Goal: Task Accomplishment & Management: Manage account settings

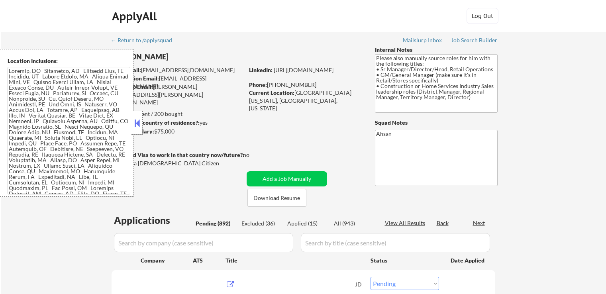
select select ""pending""
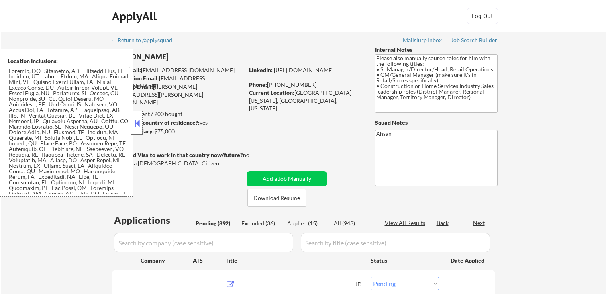
select select ""pending""
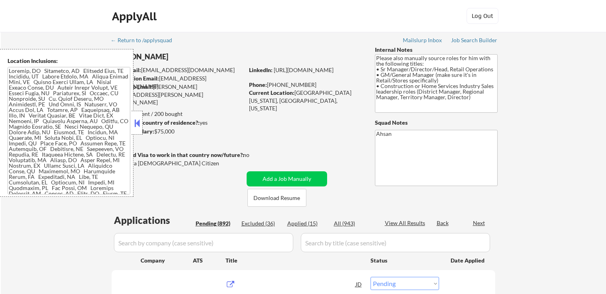
select select ""pending""
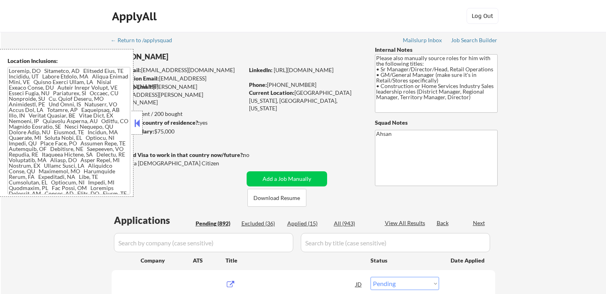
select select ""pending""
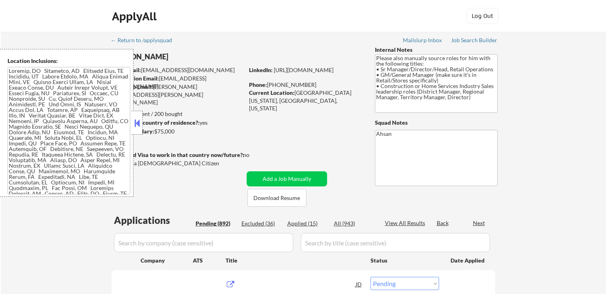
select select ""pending""
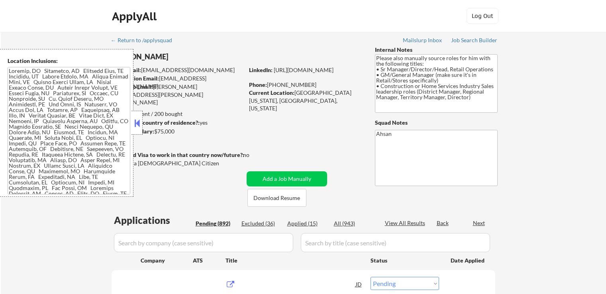
select select ""pending""
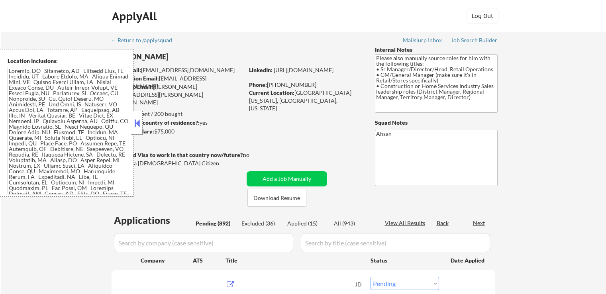
select select ""pending""
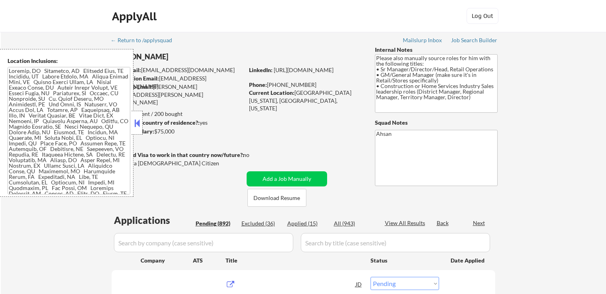
select select ""pending""
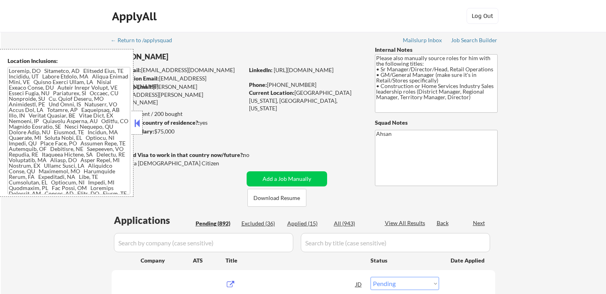
select select ""pending""
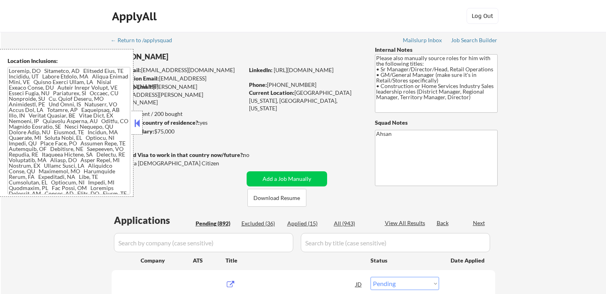
select select ""pending""
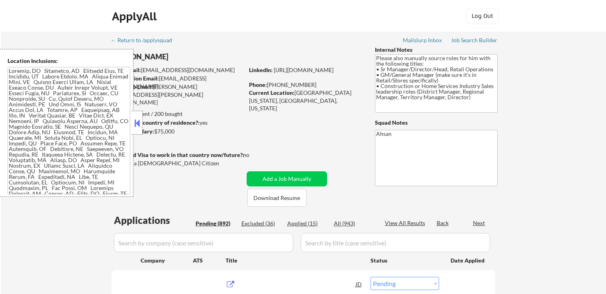
select select ""pending""
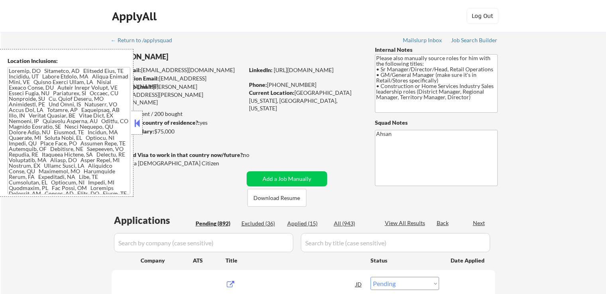
select select ""pending""
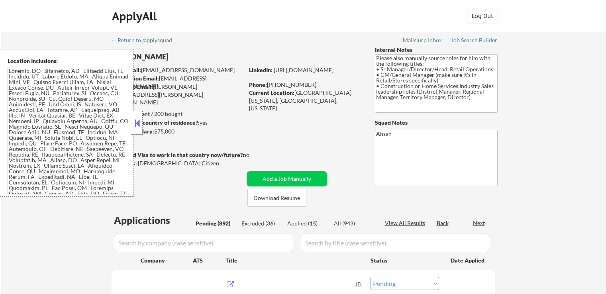
select select ""pending""
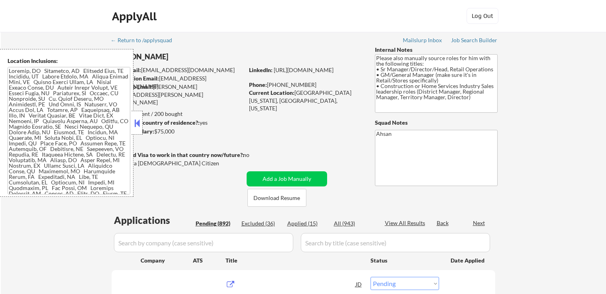
select select ""pending""
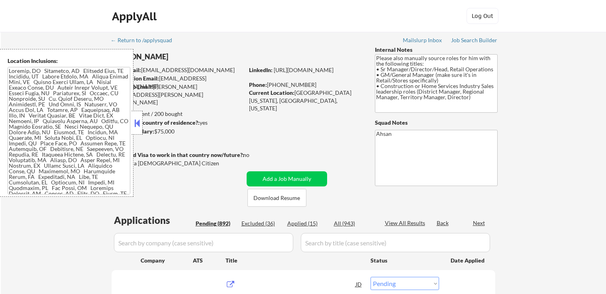
select select ""pending""
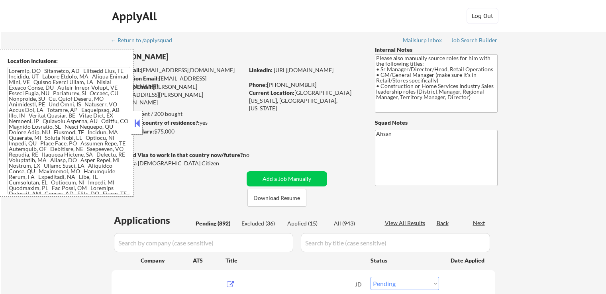
select select ""pending""
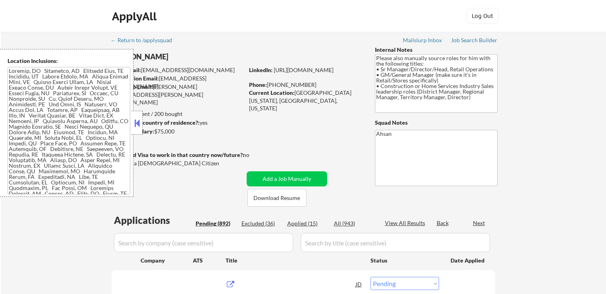
select select ""pending""
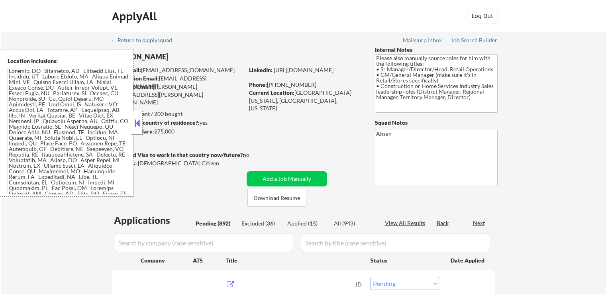
select select ""pending""
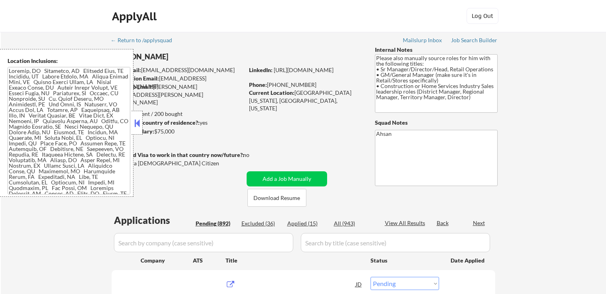
select select ""pending""
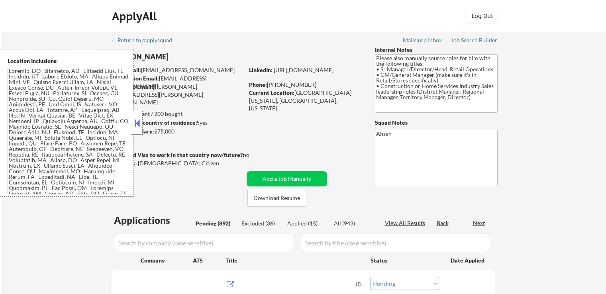
select select ""pending""
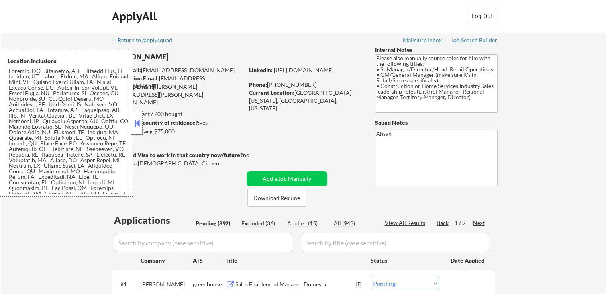
click at [139, 118] on button at bounding box center [137, 123] width 9 height 12
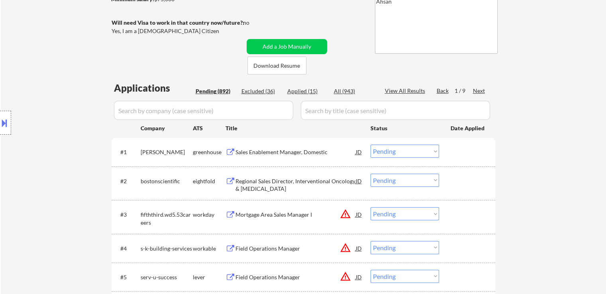
scroll to position [40, 0]
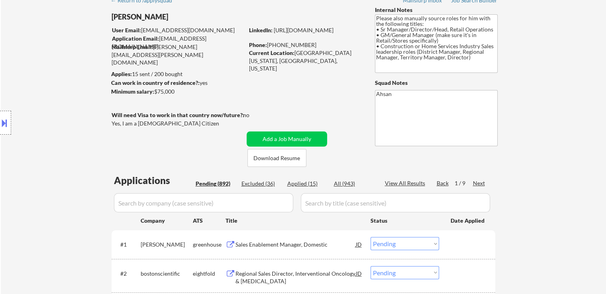
click at [481, 181] on div "Next" at bounding box center [479, 183] width 13 height 8
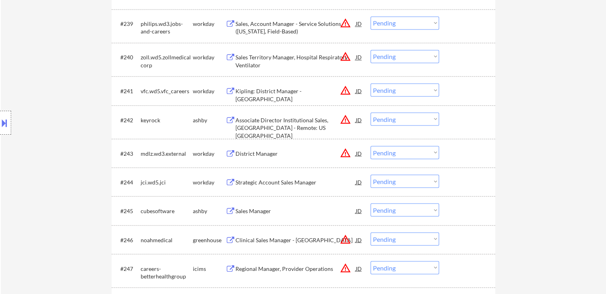
scroll to position [1473, 0]
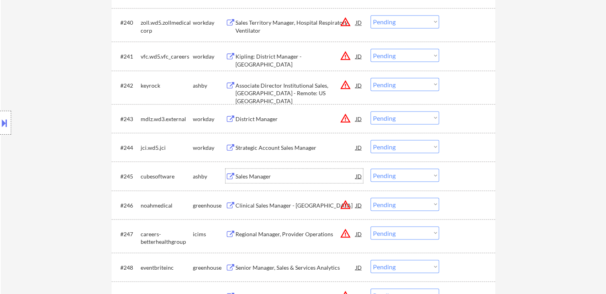
click at [237, 175] on div "Sales Manager" at bounding box center [295, 176] width 120 height 8
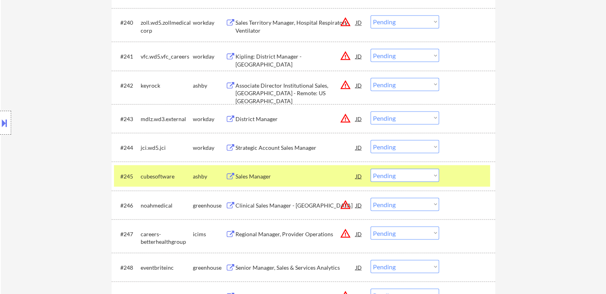
click at [0, 120] on button at bounding box center [4, 122] width 9 height 13
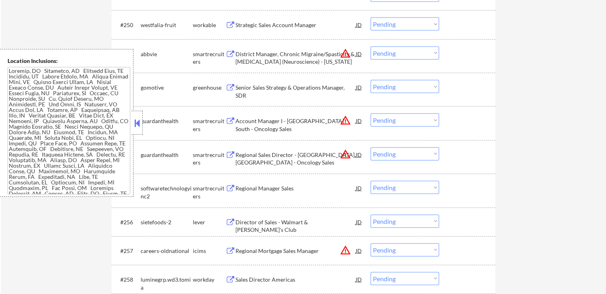
scroll to position [1792, 0]
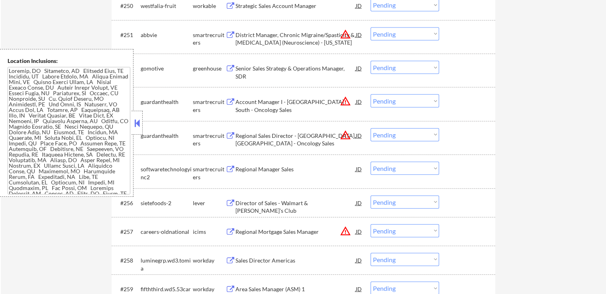
click at [243, 168] on div "Regional Manager Sales" at bounding box center [295, 169] width 120 height 8
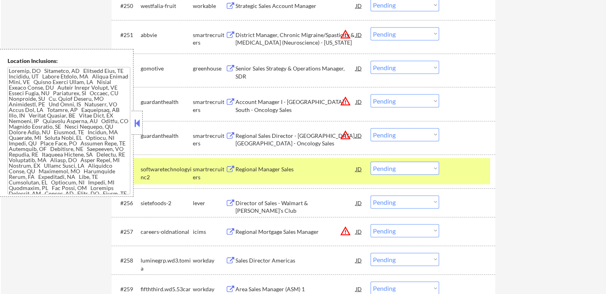
click at [249, 143] on div "Regional Sales Director - [GEOGRAPHIC_DATA], [GEOGRAPHIC_DATA] - Oncology Sales" at bounding box center [295, 140] width 120 height 16
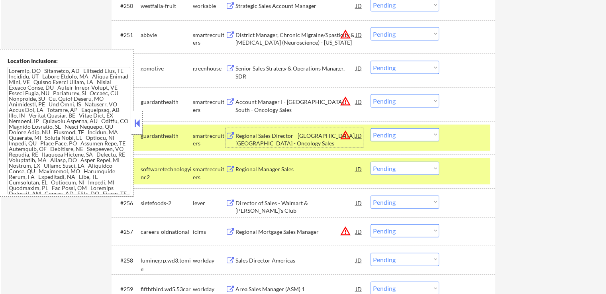
click at [245, 203] on div "Director of Sales - Walmart & [PERSON_NAME]'s Club" at bounding box center [295, 207] width 120 height 16
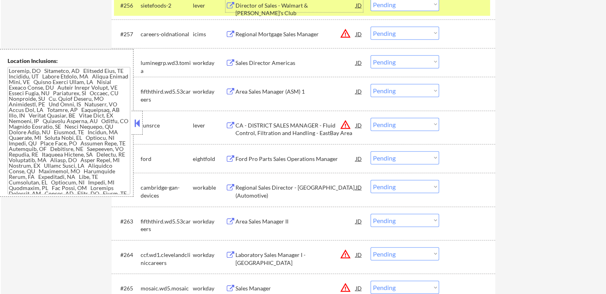
scroll to position [1991, 0]
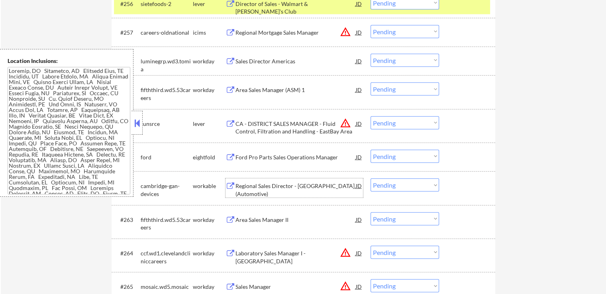
click at [247, 188] on div "Regional Sales Director - [GEOGRAPHIC_DATA] (Automotive)" at bounding box center [295, 190] width 120 height 16
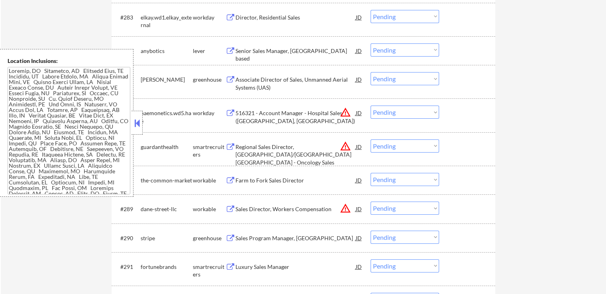
scroll to position [1747, 0]
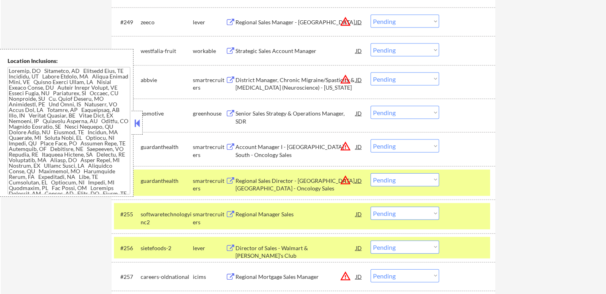
click at [239, 150] on div "Account Manager I - [GEOGRAPHIC_DATA] South - Oncology Sales" at bounding box center [295, 151] width 120 height 16
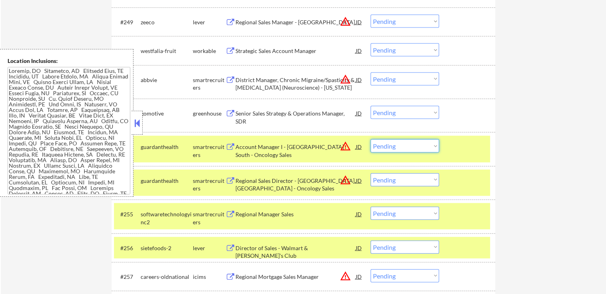
click at [400, 146] on select "Choose an option... Pending Applied Excluded (Questions) Excluded (Expired) Exc…" at bounding box center [404, 145] width 68 height 13
select select ""excluded__location_""
click at [370, 139] on select "Choose an option... Pending Applied Excluded (Questions) Excluded (Expired) Exc…" at bounding box center [404, 145] width 68 height 13
drag, startPoint x: 407, startPoint y: 179, endPoint x: 407, endPoint y: 183, distance: 4.0
click at [407, 179] on select "Choose an option... Pending Applied Excluded (Questions) Excluded (Expired) Exc…" at bounding box center [404, 179] width 68 height 13
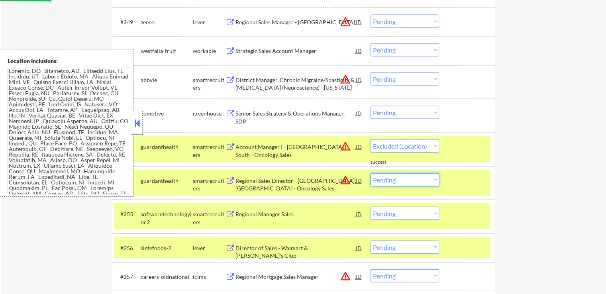
select select ""excluded__location_""
click at [370, 173] on select "Choose an option... Pending Applied Excluded (Questions) Excluded (Expired) Exc…" at bounding box center [404, 179] width 68 height 13
select select ""pending""
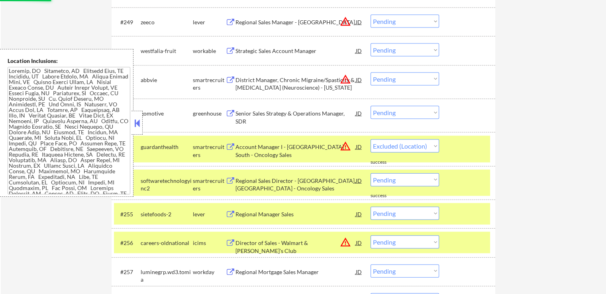
select select ""pending""
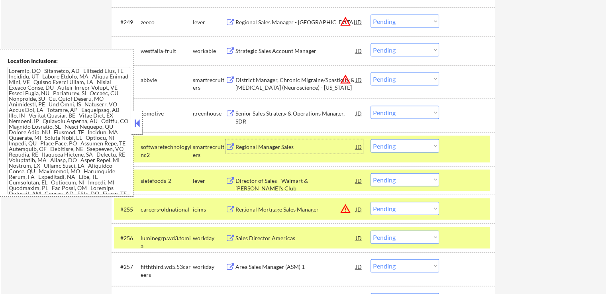
click at [242, 145] on div "Regional Manager Sales" at bounding box center [295, 147] width 120 height 8
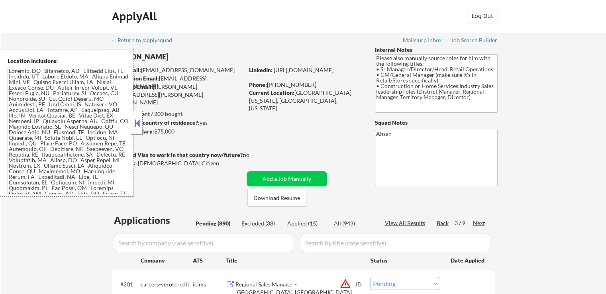
scroll to position [119, 0]
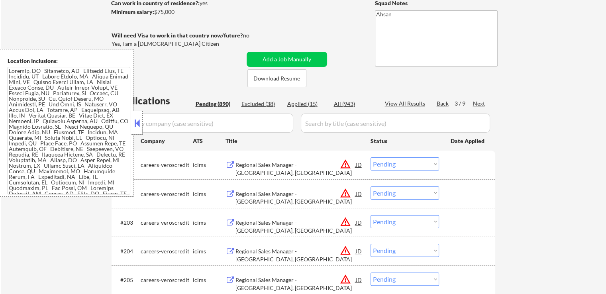
click at [479, 105] on div "Next" at bounding box center [479, 104] width 13 height 8
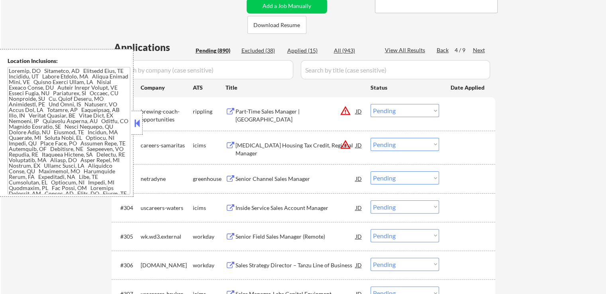
scroll to position [239, 0]
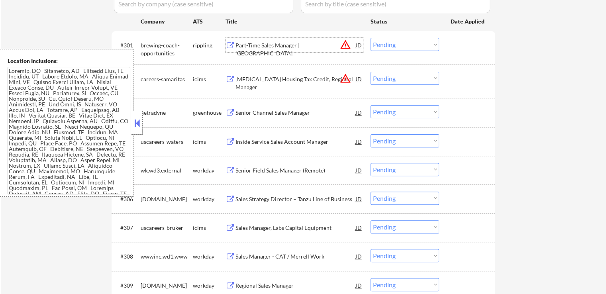
click at [251, 41] on div "Part-Time Sales Manager | [GEOGRAPHIC_DATA]" at bounding box center [295, 49] width 120 height 16
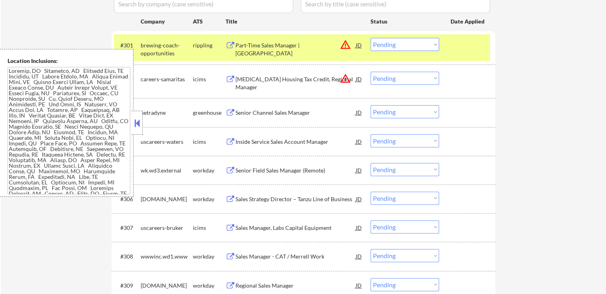
click at [252, 110] on div "Senior Channel Sales Manager" at bounding box center [295, 113] width 120 height 8
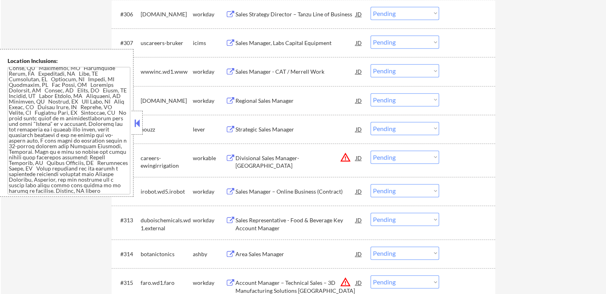
scroll to position [438, 0]
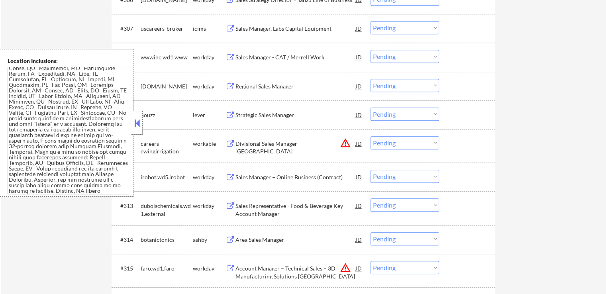
click at [257, 113] on div "Strategic Sales Manager" at bounding box center [295, 115] width 120 height 8
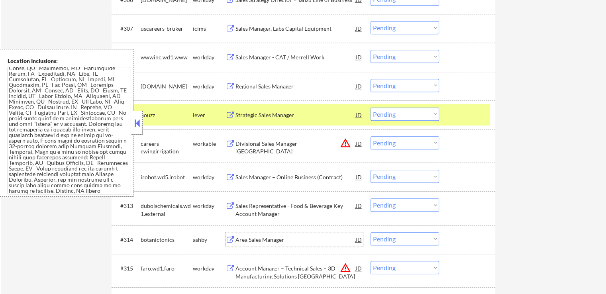
click at [253, 241] on div "Area Sales Manager" at bounding box center [295, 240] width 120 height 8
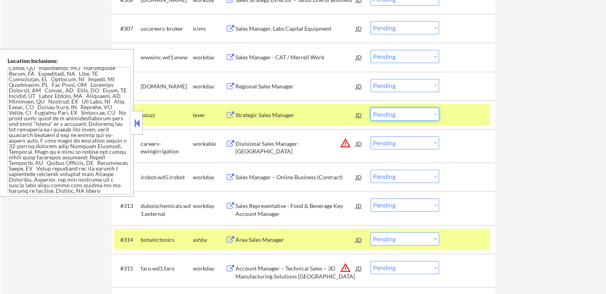
drag, startPoint x: 398, startPoint y: 113, endPoint x: 398, endPoint y: 119, distance: 5.2
click at [398, 113] on select "Choose an option... Pending Applied Excluded (Questions) Excluded (Expired) Exc…" at bounding box center [404, 114] width 68 height 13
click at [370, 108] on select "Choose an option... Pending Applied Excluded (Questions) Excluded (Expired) Exc…" at bounding box center [404, 114] width 68 height 13
select select ""pending""
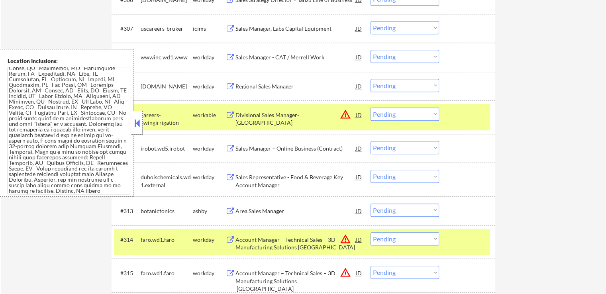
scroll to position [204, 0]
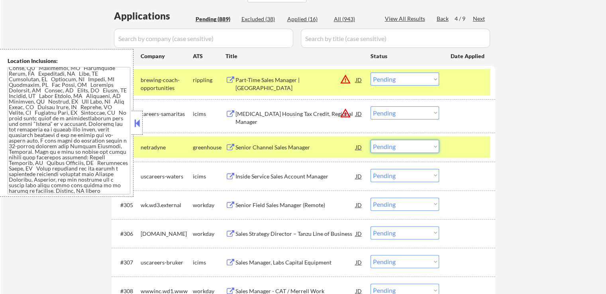
drag, startPoint x: 406, startPoint y: 147, endPoint x: 406, endPoint y: 151, distance: 4.8
click at [406, 147] on select "Choose an option... Pending Applied Excluded (Questions) Excluded (Expired) Exc…" at bounding box center [404, 146] width 68 height 13
click at [370, 140] on select "Choose an option... Pending Applied Excluded (Questions) Excluded (Expired) Exc…" at bounding box center [404, 146] width 68 height 13
select select ""pending""
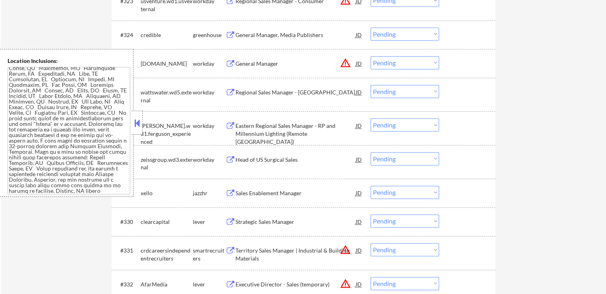
scroll to position [961, 0]
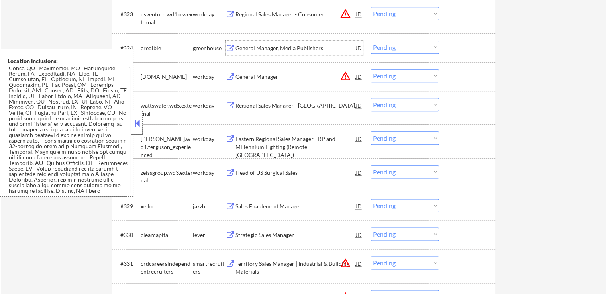
click at [244, 49] on div "General Manager, Media Publishers" at bounding box center [295, 48] width 120 height 8
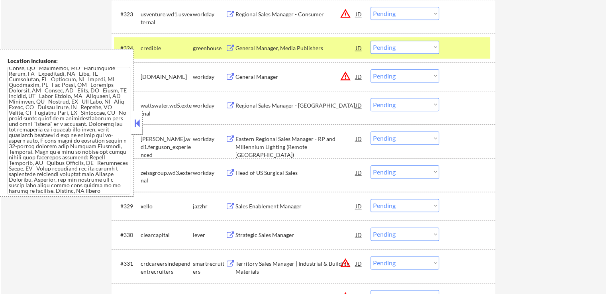
click at [236, 205] on div "Sales Enablement Manager" at bounding box center [295, 206] width 120 height 8
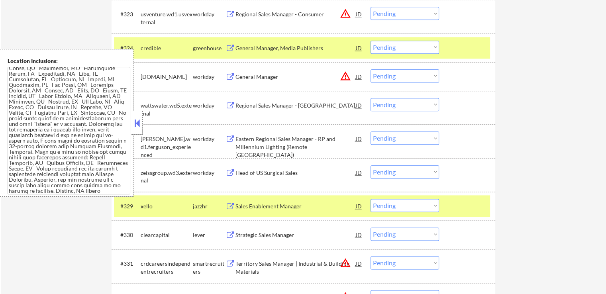
click at [232, 237] on button at bounding box center [230, 235] width 10 height 8
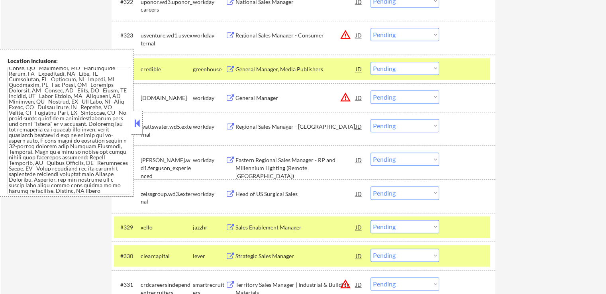
scroll to position [921, 0]
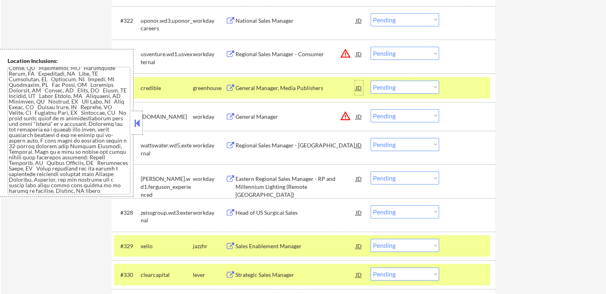
click at [357, 86] on div "JD" at bounding box center [359, 87] width 8 height 14
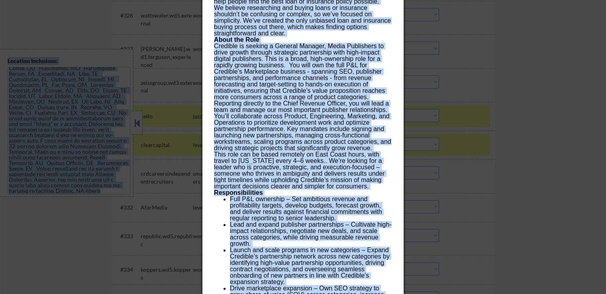
drag, startPoint x: 211, startPoint y: 30, endPoint x: 293, endPoint y: 290, distance: 272.7
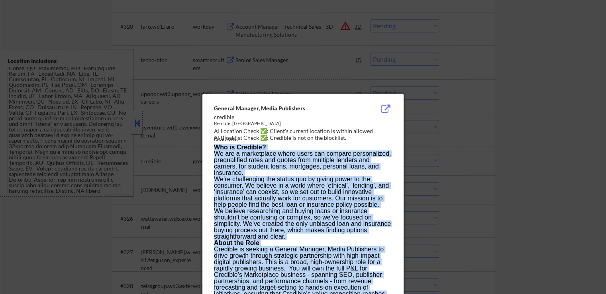
scroll to position [778, 0]
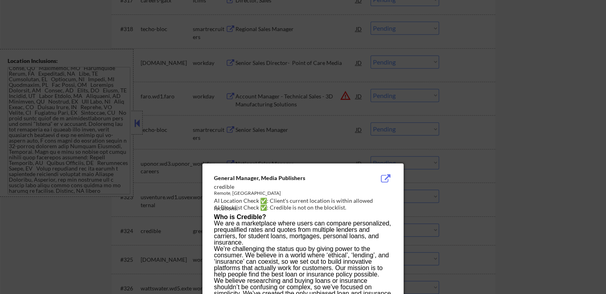
click at [215, 175] on div "General Manager, Media Publishers" at bounding box center [283, 178] width 138 height 8
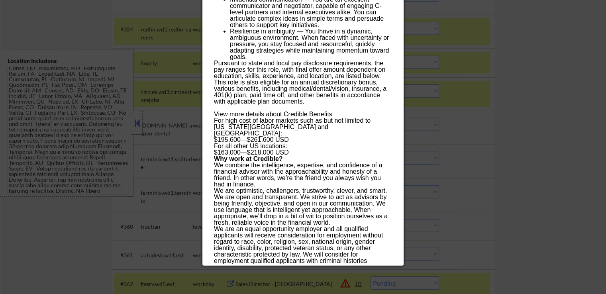
scroll to position [1973, 0]
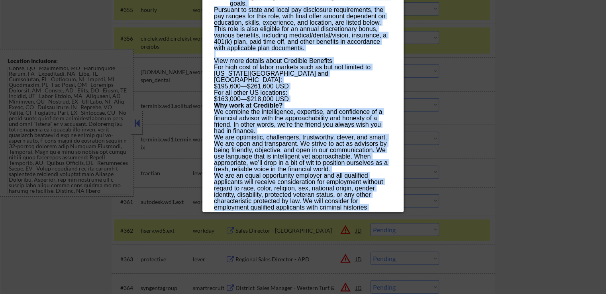
click at [308, 206] on div "We are an equal opportunity employer and all qualified applicants will receive …" at bounding box center [303, 194] width 178 height 45
copy div "Loremip Dolorsi, Ametc Adipiscing elitsedd Eiusmo, Tempor Incidi UT Laboreet Do…"
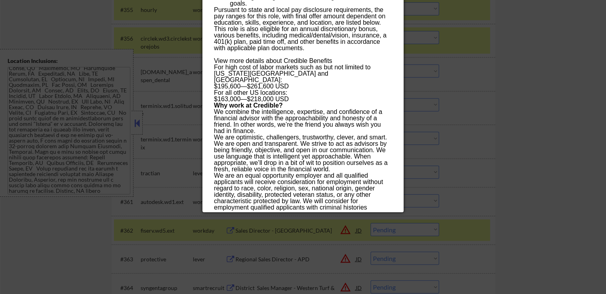
click at [494, 120] on div at bounding box center [303, 147] width 606 height 294
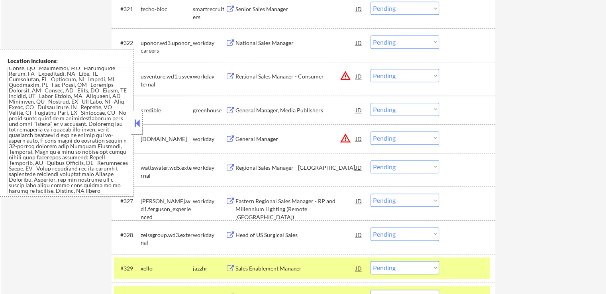
scroll to position [941, 0]
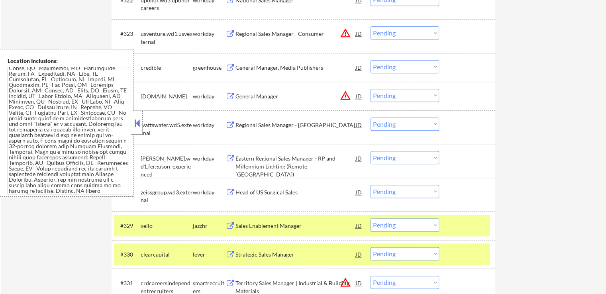
click at [393, 69] on select "Choose an option... Pending Applied Excluded (Questions) Excluded (Expired) Exc…" at bounding box center [404, 66] width 68 height 13
click at [370, 60] on select "Choose an option... Pending Applied Excluded (Questions) Excluded (Expired) Exc…" at bounding box center [404, 66] width 68 height 13
select select ""pending""
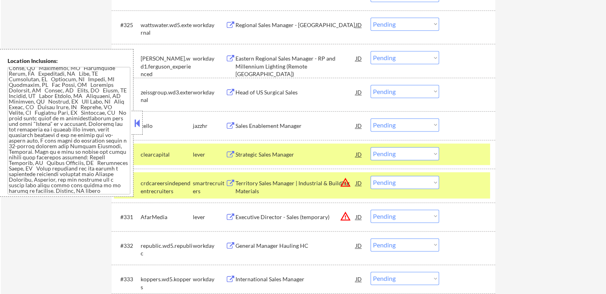
scroll to position [1021, 0]
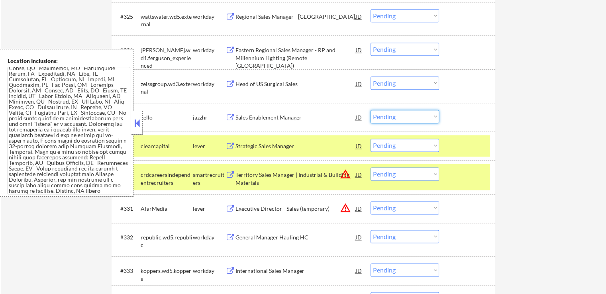
drag, startPoint x: 404, startPoint y: 114, endPoint x: 405, endPoint y: 121, distance: 7.2
click at [404, 114] on select "Choose an option... Pending Applied Excluded (Questions) Excluded (Expired) Exc…" at bounding box center [404, 116] width 68 height 13
click at [370, 110] on select "Choose an option... Pending Applied Excluded (Questions) Excluded (Expired) Exc…" at bounding box center [404, 116] width 68 height 13
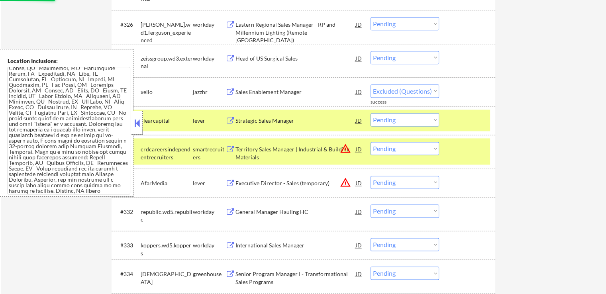
scroll to position [1061, 0]
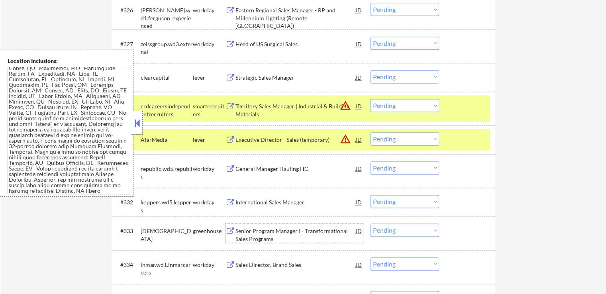
click at [245, 235] on div "Senior Program Manager I - Transformational Sales Programs" at bounding box center [295, 235] width 120 height 16
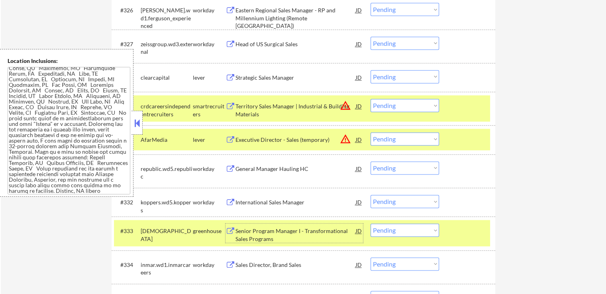
click at [392, 70] on select "Choose an option... Pending Applied Excluded (Questions) Excluded (Expired) Exc…" at bounding box center [404, 76] width 68 height 13
click at [370, 70] on select "Choose an option... Pending Applied Excluded (Questions) Excluded (Expired) Exc…" at bounding box center [404, 76] width 68 height 13
click at [264, 139] on div "Executive Director - Sales (temporary)" at bounding box center [295, 140] width 120 height 8
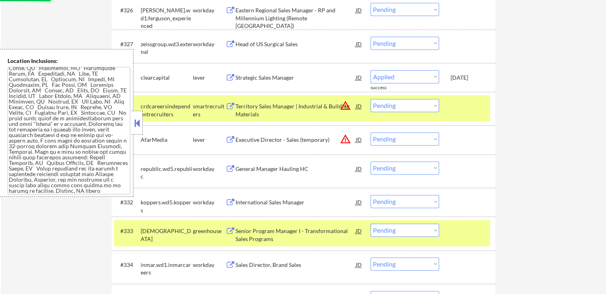
select select ""pending""
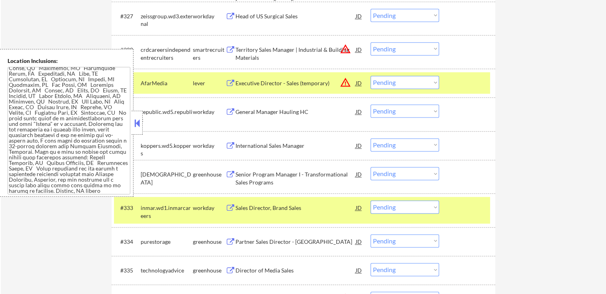
scroll to position [1101, 0]
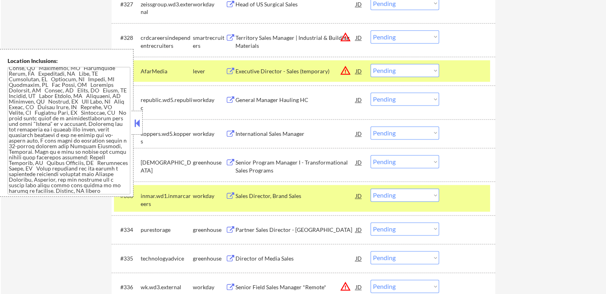
click at [385, 70] on select "Choose an option... Pending Applied Excluded (Questions) Excluded (Expired) Exc…" at bounding box center [404, 70] width 68 height 13
click at [370, 64] on select "Choose an option... Pending Applied Excluded (Questions) Excluded (Expired) Exc…" at bounding box center [404, 70] width 68 height 13
select select ""pending""
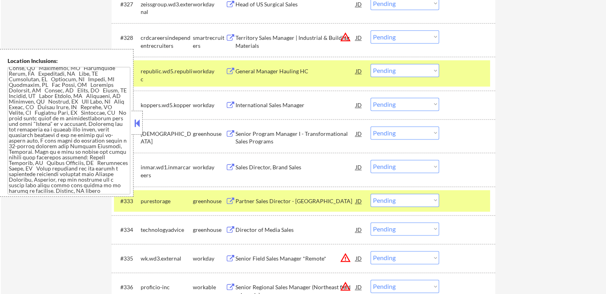
click at [233, 199] on button at bounding box center [230, 202] width 10 height 8
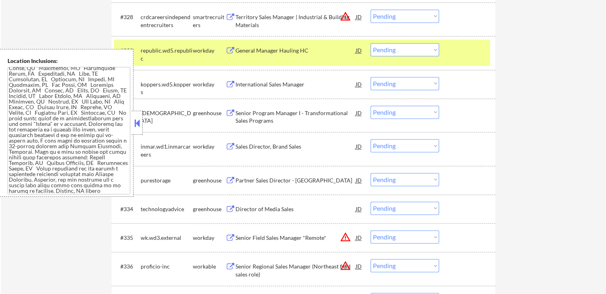
scroll to position [1140, 0]
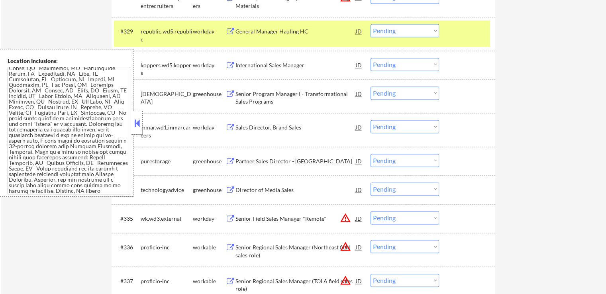
click at [391, 96] on select "Choose an option... Pending Applied Excluded (Questions) Excluded (Expired) Exc…" at bounding box center [404, 92] width 68 height 13
click at [370, 86] on select "Choose an option... Pending Applied Excluded (Questions) Excluded (Expired) Exc…" at bounding box center [404, 92] width 68 height 13
select select ""pending""
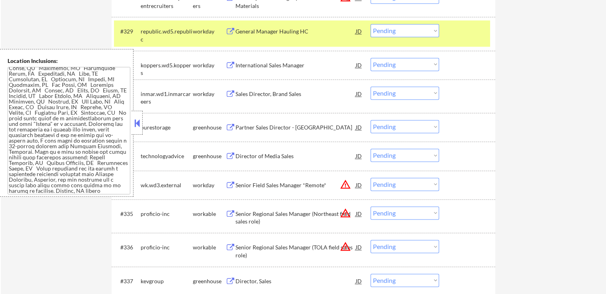
click at [250, 158] on div "Director of Media Sales" at bounding box center [295, 156] width 120 height 8
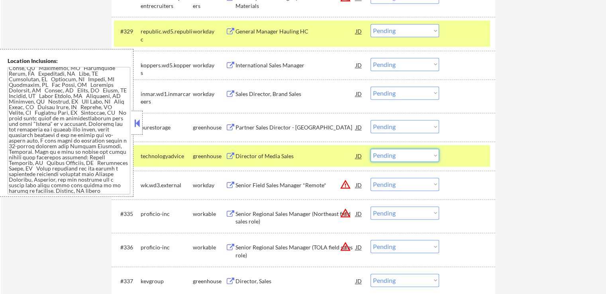
drag, startPoint x: 400, startPoint y: 156, endPoint x: 402, endPoint y: 160, distance: 4.1
click at [402, 160] on select "Choose an option... Pending Applied Excluded (Questions) Excluded (Expired) Exc…" at bounding box center [404, 155] width 68 height 13
click at [370, 149] on select "Choose an option... Pending Applied Excluded (Questions) Excluded (Expired) Exc…" at bounding box center [404, 155] width 68 height 13
select select ""pending""
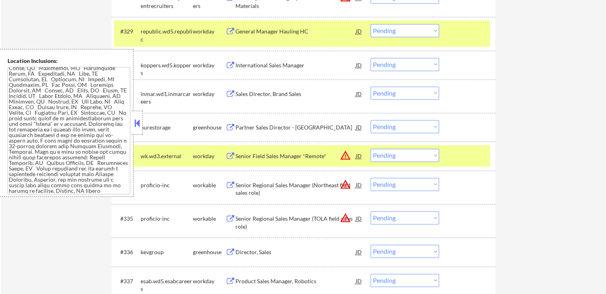
click at [137, 124] on button at bounding box center [137, 123] width 9 height 12
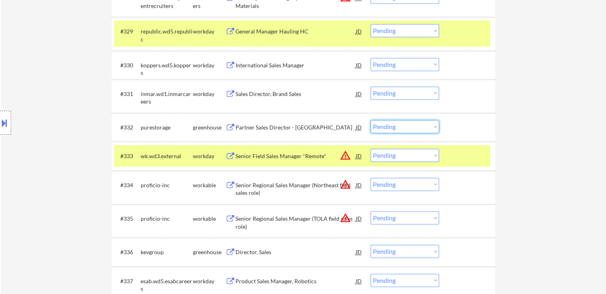
drag, startPoint x: 391, startPoint y: 127, endPoint x: 391, endPoint y: 132, distance: 4.8
click at [391, 127] on select "Choose an option... Pending Applied Excluded (Questions) Excluded (Expired) Exc…" at bounding box center [404, 126] width 68 height 13
click at [370, 120] on select "Choose an option... Pending Applied Excluded (Questions) Excluded (Expired) Exc…" at bounding box center [404, 126] width 68 height 13
select select ""pending""
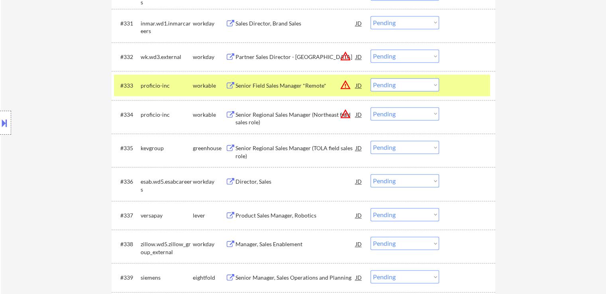
scroll to position [1220, 0]
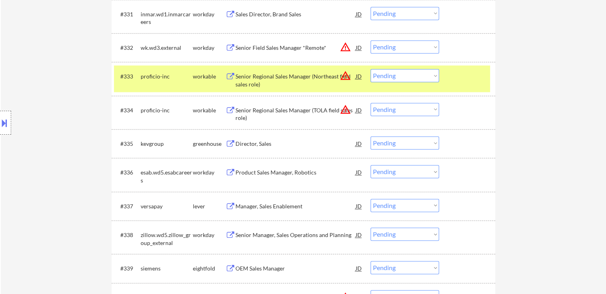
click at [248, 146] on div "Director, Sales" at bounding box center [295, 144] width 120 height 8
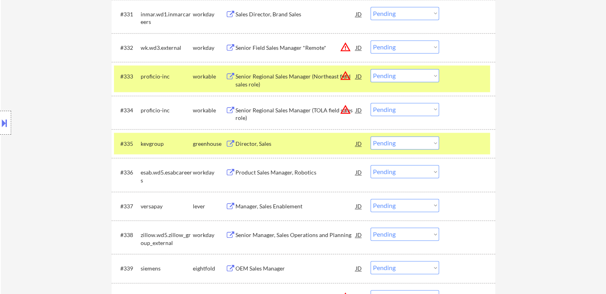
click at [238, 207] on div "Manager, Sales Enablement" at bounding box center [295, 206] width 120 height 8
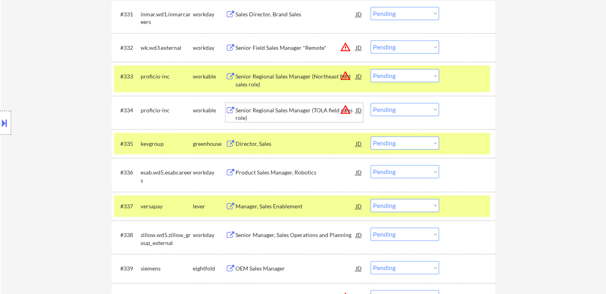
click at [240, 120] on div "Senior Regional Sales Manager (TOLA field sales role)" at bounding box center [295, 114] width 120 height 16
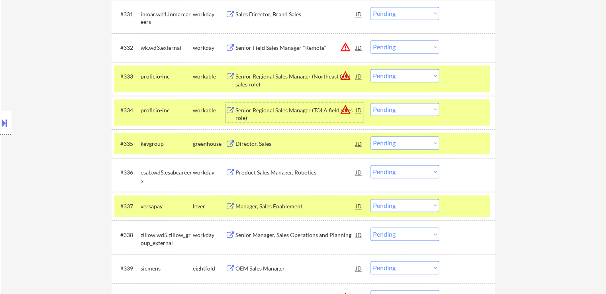
click at [383, 113] on select "Choose an option... Pending Applied Excluded (Questions) Excluded (Expired) Exc…" at bounding box center [404, 109] width 68 height 13
select select ""excluded__bad_match_""
click at [370, 103] on select "Choose an option... Pending Applied Excluded (Questions) Excluded (Expired) Exc…" at bounding box center [404, 109] width 68 height 13
drag, startPoint x: 392, startPoint y: 77, endPoint x: 394, endPoint y: 82, distance: 5.2
click at [392, 77] on select "Choose an option... Pending Applied Excluded (Questions) Excluded (Expired) Exc…" at bounding box center [404, 75] width 68 height 13
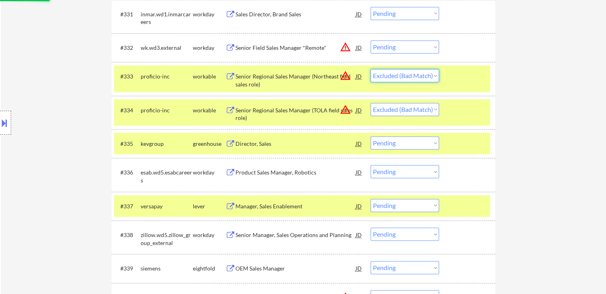
click at [370, 69] on select "Choose an option... Pending Applied Excluded (Questions) Excluded (Expired) Exc…" at bounding box center [404, 75] width 68 height 13
click at [401, 49] on select "Choose an option... Pending Applied Excluded (Questions) Excluded (Expired) Exc…" at bounding box center [404, 46] width 68 height 13
select select ""pending""
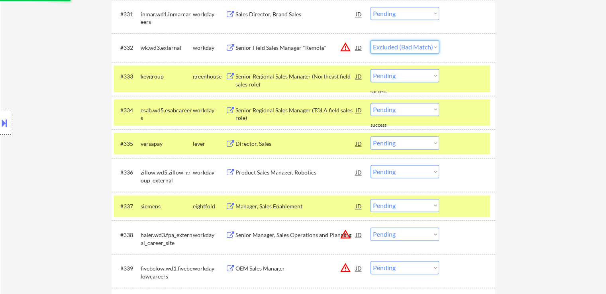
click at [370, 40] on select "Choose an option... Pending Applied Excluded (Questions) Excluded (Expired) Exc…" at bounding box center [404, 46] width 68 height 13
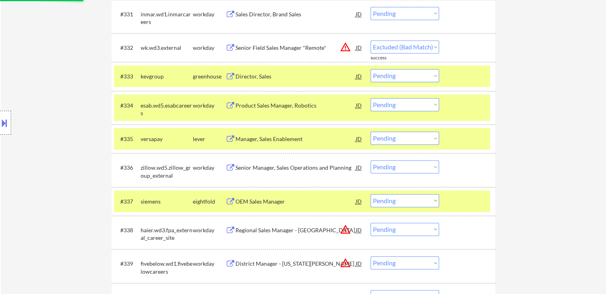
select select ""pending""
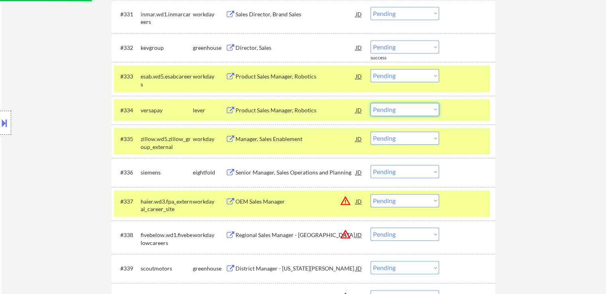
drag, startPoint x: 391, startPoint y: 110, endPoint x: 392, endPoint y: 115, distance: 4.9
click at [391, 110] on select "Choose an option... Pending Applied Excluded (Questions) Excluded (Expired) Exc…" at bounding box center [404, 109] width 68 height 13
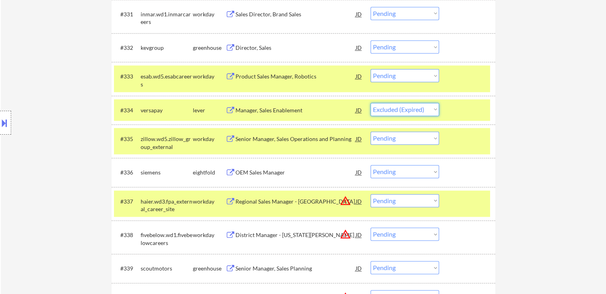
click at [370, 103] on select "Choose an option... Pending Applied Excluded (Questions) Excluded (Expired) Exc…" at bounding box center [404, 109] width 68 height 13
select select ""pending""
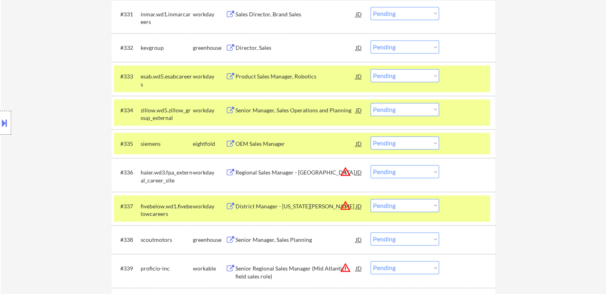
drag, startPoint x: 465, startPoint y: 202, endPoint x: 460, endPoint y: 160, distance: 41.6
click at [465, 202] on div at bounding box center [467, 206] width 35 height 14
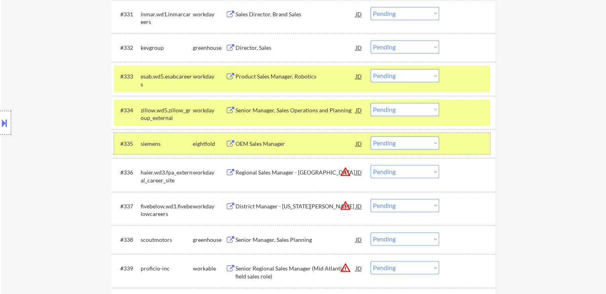
click at [460, 149] on div at bounding box center [467, 143] width 35 height 14
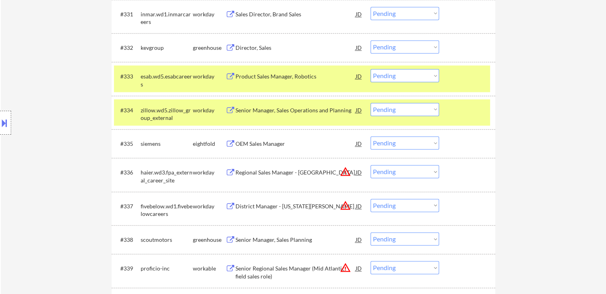
click at [457, 115] on div at bounding box center [467, 110] width 35 height 14
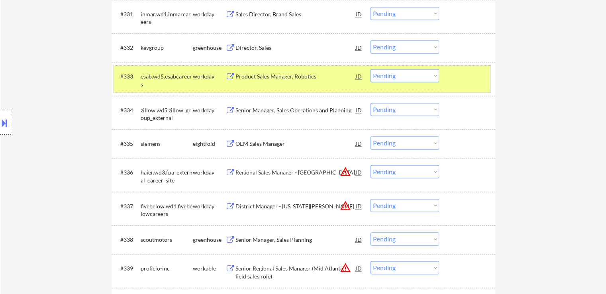
click at [458, 85] on div "#333 esab.wd5.esabcareers workday Product Sales Manager, Robotics JD warning_am…" at bounding box center [302, 78] width 376 height 26
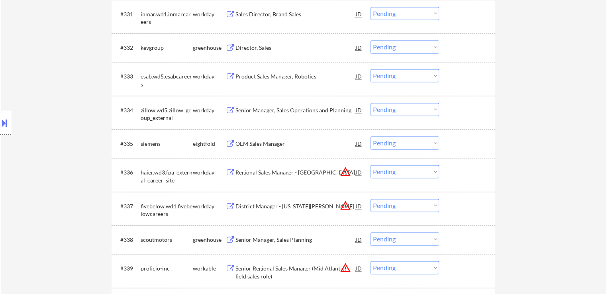
scroll to position [1260, 0]
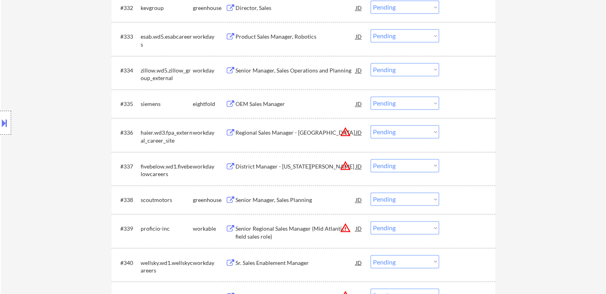
click at [424, 164] on select "Choose an option... Pending Applied Excluded (Questions) Excluded (Expired) Exc…" at bounding box center [404, 165] width 68 height 13
select select ""excluded__location_""
click at [370, 159] on select "Choose an option... Pending Applied Excluded (Questions) Excluded (Expired) Exc…" at bounding box center [404, 165] width 68 height 13
click at [388, 131] on select "Choose an option... Pending Applied Excluded (Questions) Excluded (Expired) Exc…" at bounding box center [404, 131] width 68 height 13
click at [370, 125] on select "Choose an option... Pending Applied Excluded (Questions) Excluded (Expired) Exc…" at bounding box center [404, 131] width 68 height 13
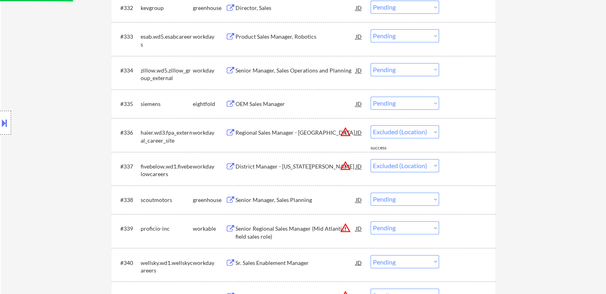
select select ""pending""
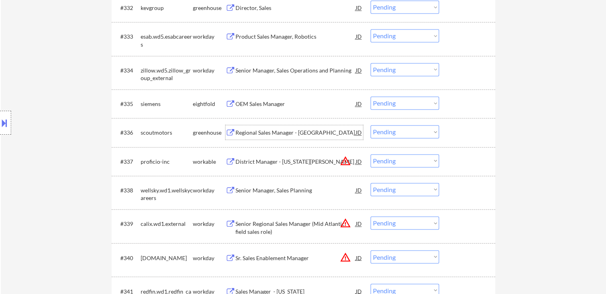
click at [246, 134] on div "Regional Sales Manager - [GEOGRAPHIC_DATA]" at bounding box center [295, 133] width 120 height 8
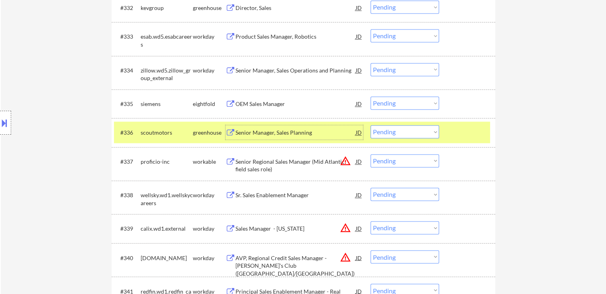
click at [409, 134] on select "Choose an option... Pending Applied Excluded (Questions) Excluded (Expired) Exc…" at bounding box center [404, 131] width 68 height 13
click at [370, 125] on select "Choose an option... Pending Applied Excluded (Questions) Excluded (Expired) Exc…" at bounding box center [404, 131] width 68 height 13
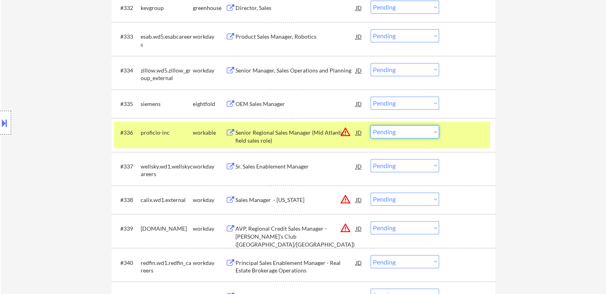
click at [394, 134] on select "Choose an option... Pending Applied Excluded (Questions) Excluded (Expired) Exc…" at bounding box center [404, 131] width 68 height 13
click at [370, 125] on select "Choose an option... Pending Applied Excluded (Questions) Excluded (Expired) Exc…" at bounding box center [404, 131] width 68 height 13
select select ""pending""
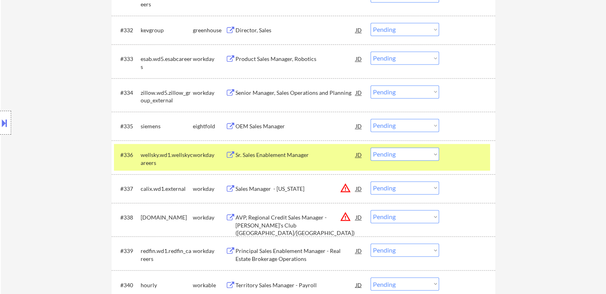
scroll to position [1220, 0]
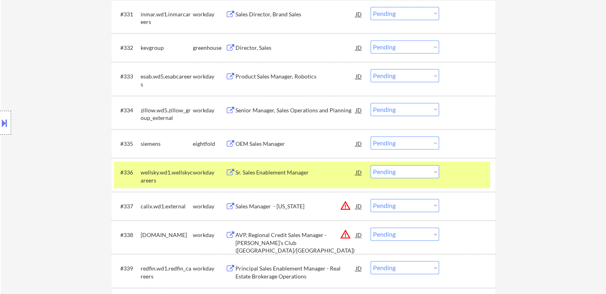
click at [379, 49] on select "Choose an option... Pending Applied Excluded (Questions) Excluded (Expired) Exc…" at bounding box center [404, 46] width 68 height 13
click at [370, 40] on select "Choose an option... Pending Applied Excluded (Questions) Excluded (Expired) Exc…" at bounding box center [404, 46] width 68 height 13
select select ""pending""
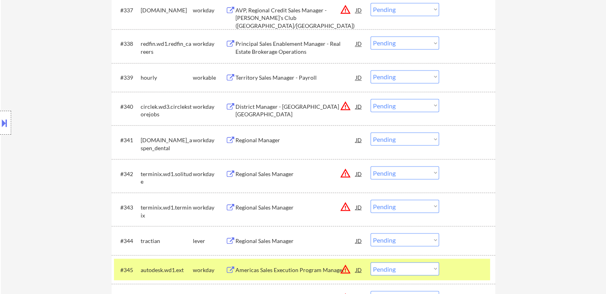
scroll to position [1419, 0]
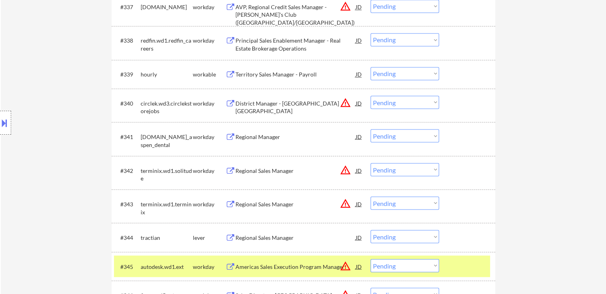
click at [258, 78] on div "Territory Sales Manager - Payroll" at bounding box center [295, 74] width 120 height 8
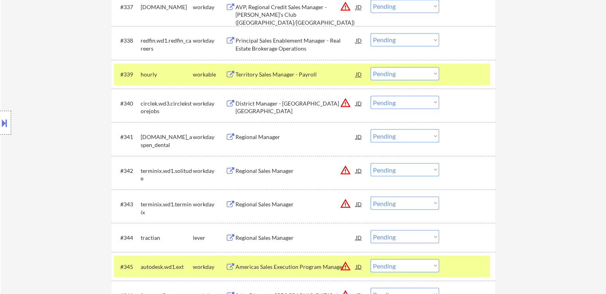
click at [234, 237] on button at bounding box center [230, 238] width 10 height 8
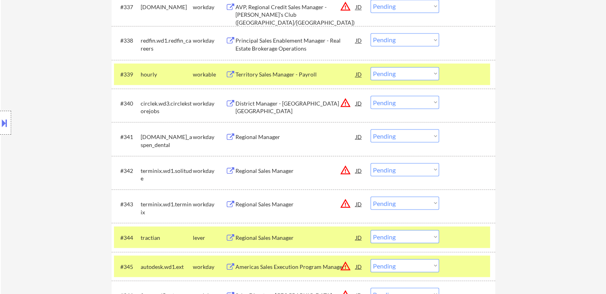
click at [391, 78] on select "Choose an option... Pending Applied Excluded (Questions) Excluded (Expired) Exc…" at bounding box center [404, 73] width 68 height 13
click at [370, 67] on select "Choose an option... Pending Applied Excluded (Questions) Excluded (Expired) Exc…" at bounding box center [404, 73] width 68 height 13
select select ""pending""
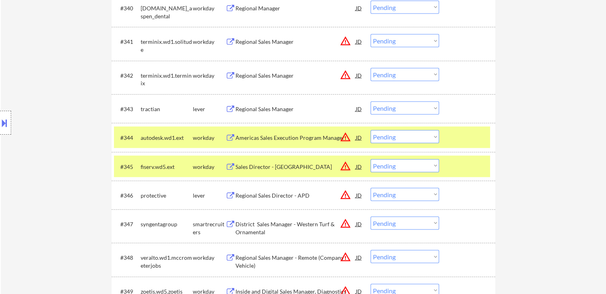
scroll to position [1539, 0]
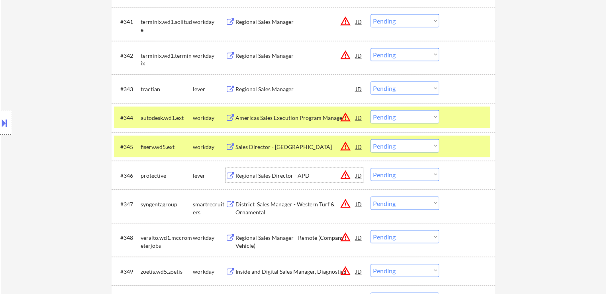
click at [246, 178] on div "Regional Sales Director - APD" at bounding box center [295, 176] width 120 height 8
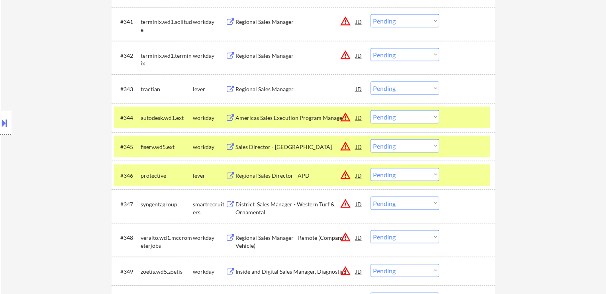
click at [244, 207] on div "District Sales Manager - Western Turf & Ornamental" at bounding box center [295, 208] width 120 height 16
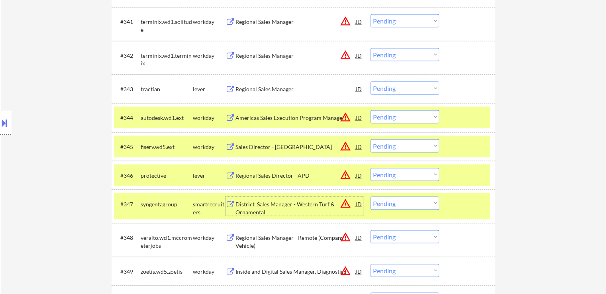
click at [377, 86] on select "Choose an option... Pending Applied Excluded (Questions) Excluded (Expired) Exc…" at bounding box center [404, 88] width 68 height 13
click at [370, 82] on select "Choose an option... Pending Applied Excluded (Questions) Excluded (Expired) Exc…" at bounding box center [404, 88] width 68 height 13
select select ""pending""
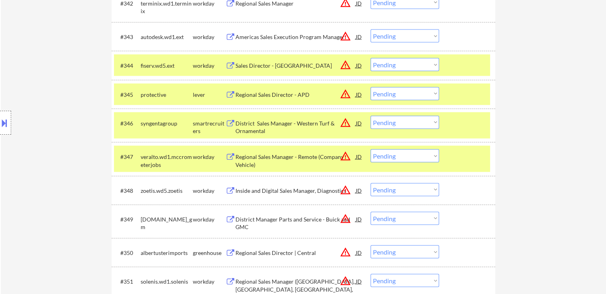
scroll to position [1578, 0]
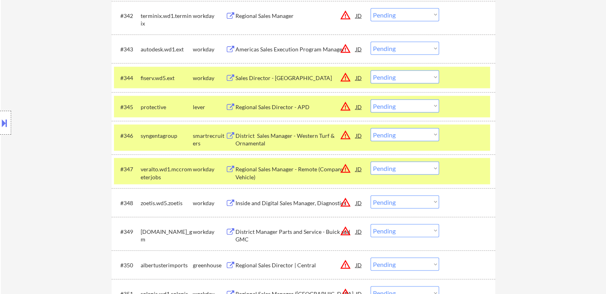
click at [397, 136] on select "Choose an option... Pending Applied Excluded (Questions) Excluded (Expired) Exc…" at bounding box center [404, 134] width 68 height 13
click at [370, 128] on select "Choose an option... Pending Applied Excluded (Questions) Excluded (Expired) Exc…" at bounding box center [404, 134] width 68 height 13
select select ""pending""
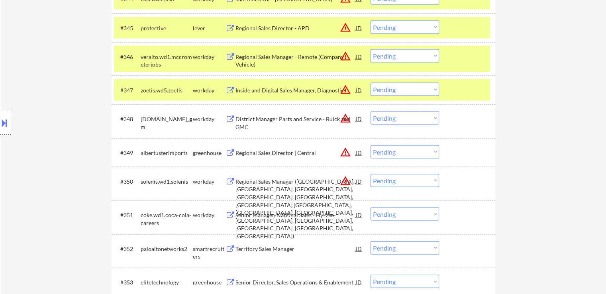
scroll to position [1658, 0]
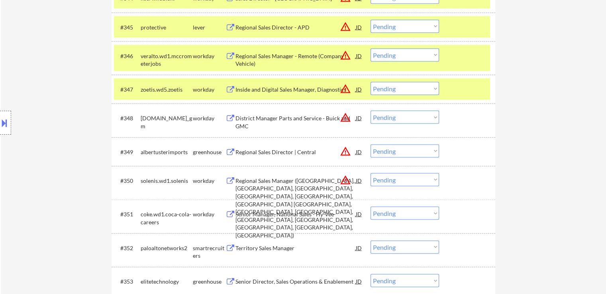
click at [234, 149] on button at bounding box center [230, 153] width 10 height 8
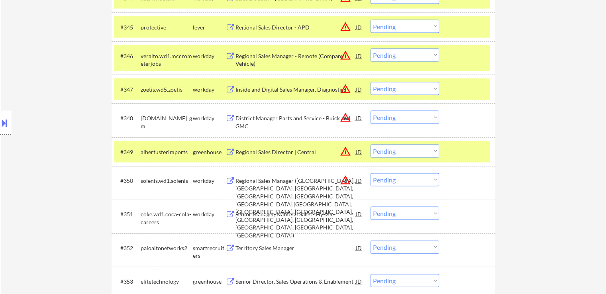
click at [398, 179] on select "Choose an option... Pending Applied Excluded (Questions) Excluded (Expired) Exc…" at bounding box center [404, 179] width 68 height 13
click at [370, 173] on select "Choose an option... Pending Applied Excluded (Questions) Excluded (Expired) Exc…" at bounding box center [404, 179] width 68 height 13
select select ""pending""
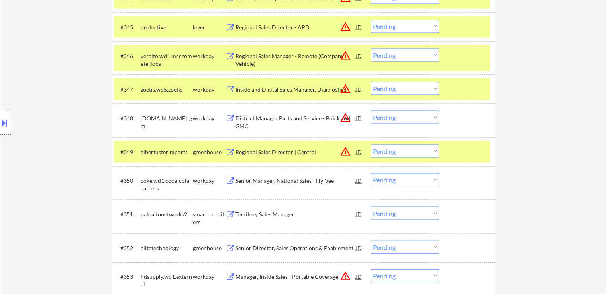
click at [245, 212] on div "Territory Sales Manager" at bounding box center [295, 214] width 120 height 8
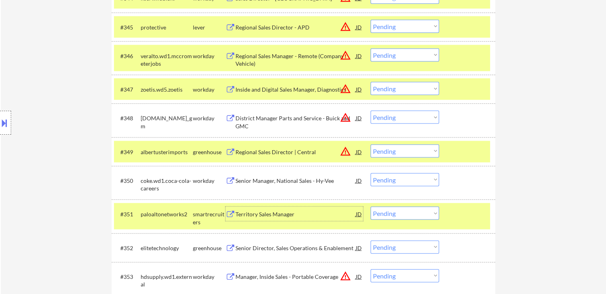
click at [377, 27] on select "Choose an option... Pending Applied Excluded (Questions) Excluded (Expired) Exc…" at bounding box center [404, 26] width 68 height 13
click at [370, 20] on select "Choose an option... Pending Applied Excluded (Questions) Excluded (Expired) Exc…" at bounding box center [404, 26] width 68 height 13
select select ""pending""
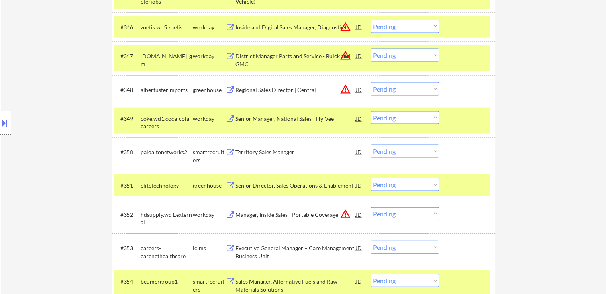
scroll to position [1738, 0]
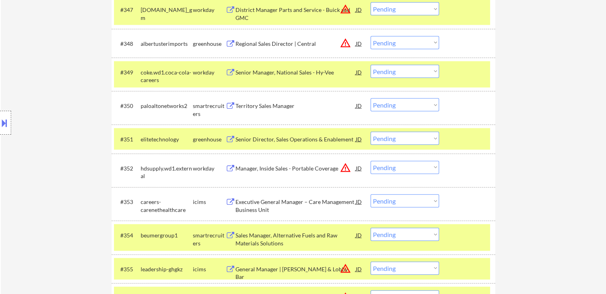
click at [387, 105] on select "Choose an option... Pending Applied Excluded (Questions) Excluded (Expired) Exc…" at bounding box center [404, 104] width 68 height 13
click at [370, 98] on select "Choose an option... Pending Applied Excluded (Questions) Excluded (Expired) Exc…" at bounding box center [404, 104] width 68 height 13
select select ""pending""
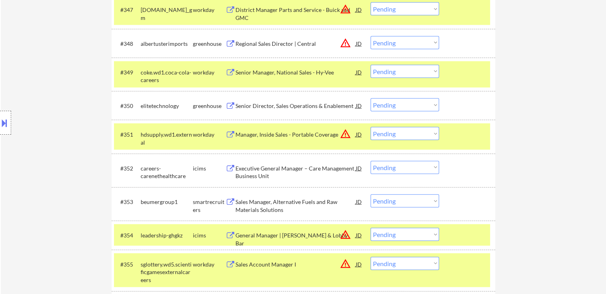
click at [406, 37] on select "Choose an option... Pending Applied Excluded (Questions) Excluded (Expired) Exc…" at bounding box center [404, 42] width 68 height 13
click at [370, 36] on select "Choose an option... Pending Applied Excluded (Questions) Excluded (Expired) Exc…" at bounding box center [404, 42] width 68 height 13
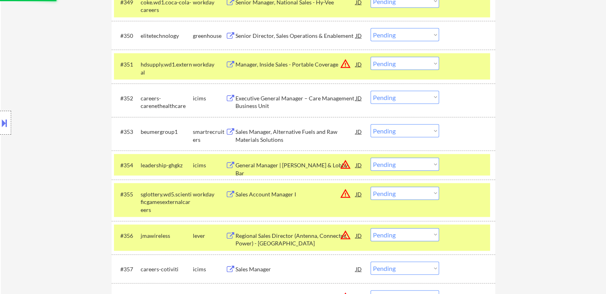
select select ""pending""
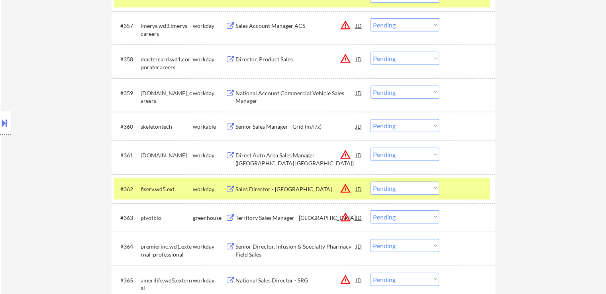
scroll to position [2056, 0]
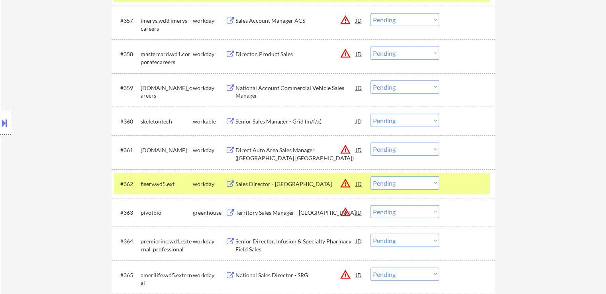
click at [251, 122] on div "Senior Sales Manager - Grid (m/f/x)" at bounding box center [295, 121] width 120 height 8
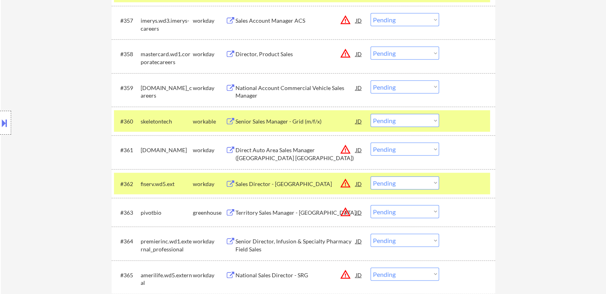
click at [248, 211] on div "Territory Sales Manager - [GEOGRAPHIC_DATA]" at bounding box center [295, 213] width 120 height 8
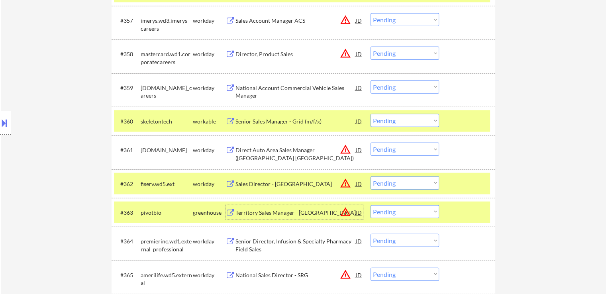
click at [4, 124] on button at bounding box center [4, 122] width 9 height 13
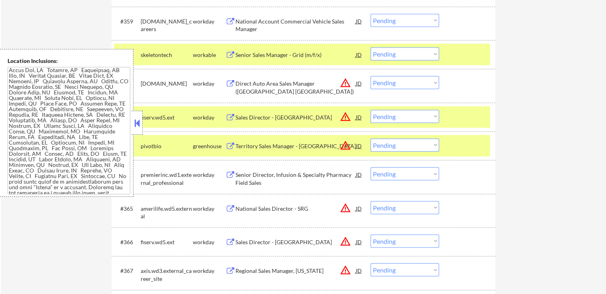
scroll to position [2136, 0]
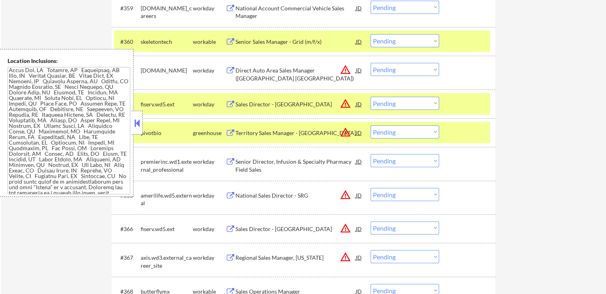
click at [384, 133] on select "Choose an option... Pending Applied Excluded (Questions) Excluded (Expired) Exc…" at bounding box center [404, 131] width 68 height 13
click at [370, 125] on select "Choose an option... Pending Applied Excluded (Questions) Excluded (Expired) Exc…" at bounding box center [404, 131] width 68 height 13
select select ""pending""
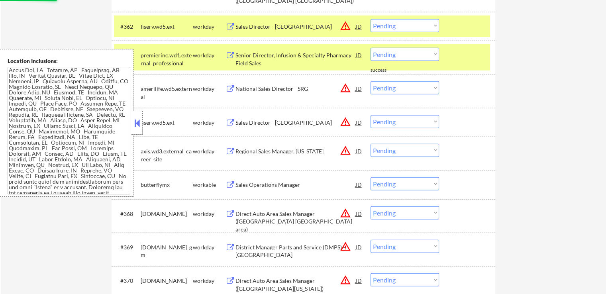
scroll to position [2255, 0]
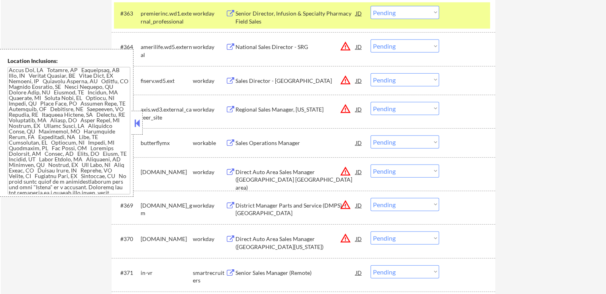
click at [251, 143] on div "Sales Operations Manager" at bounding box center [295, 143] width 120 height 8
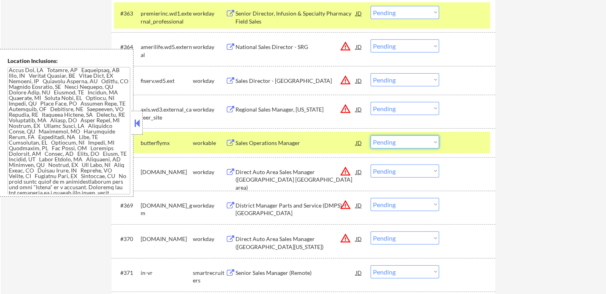
click at [403, 144] on select "Choose an option... Pending Applied Excluded (Questions) Excluded (Expired) Exc…" at bounding box center [404, 141] width 68 height 13
click at [370, 135] on select "Choose an option... Pending Applied Excluded (Questions) Excluded (Expired) Exc…" at bounding box center [404, 141] width 68 height 13
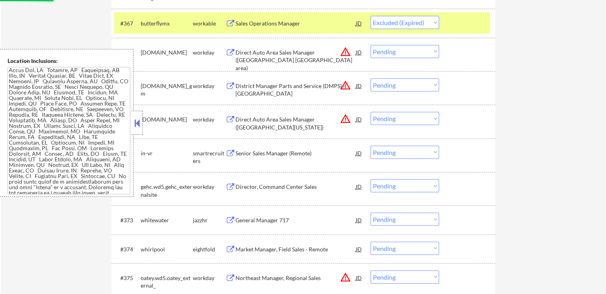
scroll to position [2415, 0]
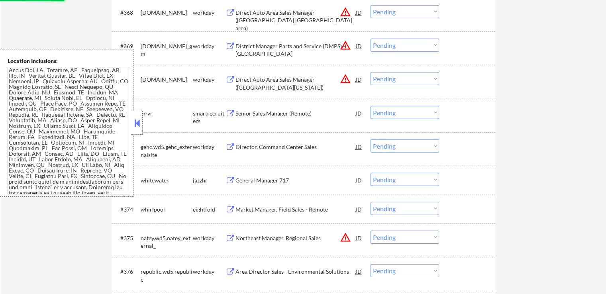
select select ""pending""
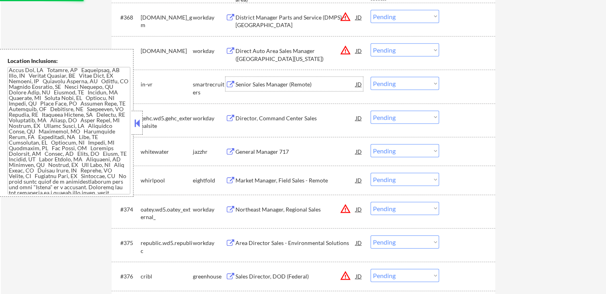
click at [237, 86] on div "Senior Sales Manager (Remote)" at bounding box center [295, 84] width 120 height 8
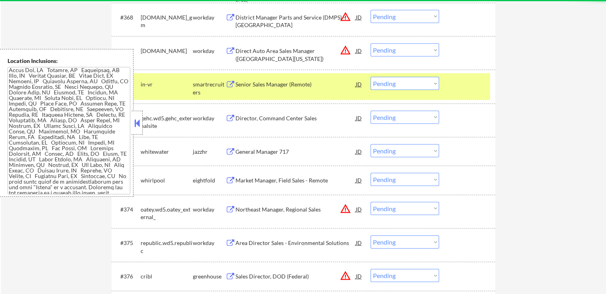
click at [236, 152] on div "General Manager 717" at bounding box center [295, 152] width 120 height 8
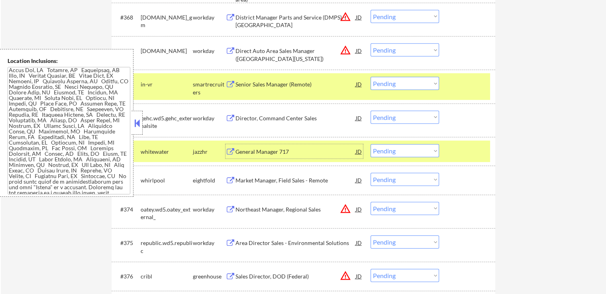
click at [401, 150] on select "Choose an option... Pending Applied Excluded (Questions) Excluded (Expired) Exc…" at bounding box center [404, 150] width 68 height 13
select select ""excluded""
click at [370, 144] on select "Choose an option... Pending Applied Excluded (Questions) Excluded (Expired) Exc…" at bounding box center [404, 150] width 68 height 13
click at [403, 82] on select "Choose an option... Pending Applied Excluded (Questions) Excluded (Expired) Exc…" at bounding box center [404, 83] width 68 height 13
click at [370, 77] on select "Choose an option... Pending Applied Excluded (Questions) Excluded (Expired) Exc…" at bounding box center [404, 83] width 68 height 13
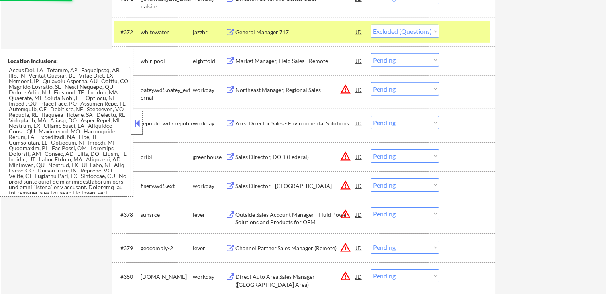
scroll to position [2614, 0]
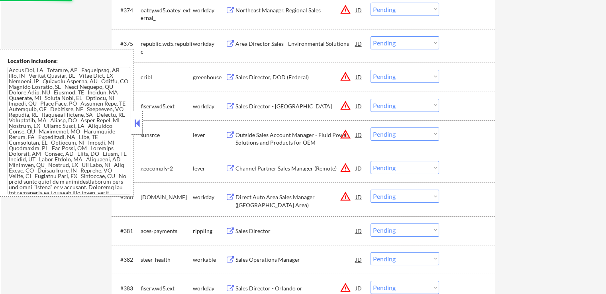
select select ""pending""
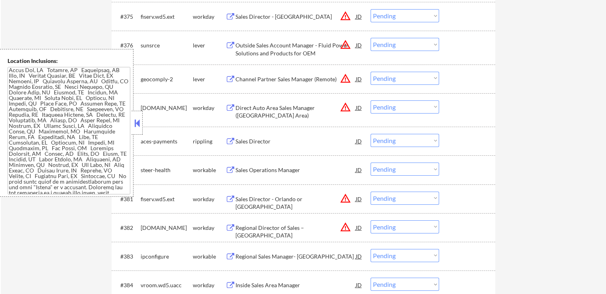
scroll to position [2654, 0]
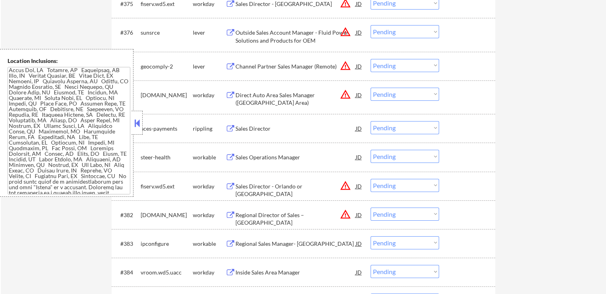
click at [250, 158] on div "Sales Operations Manager" at bounding box center [295, 157] width 120 height 8
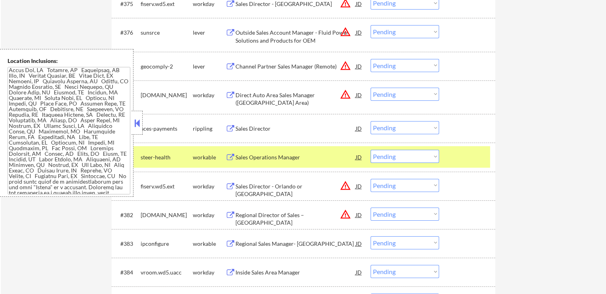
click at [234, 125] on button at bounding box center [230, 129] width 10 height 8
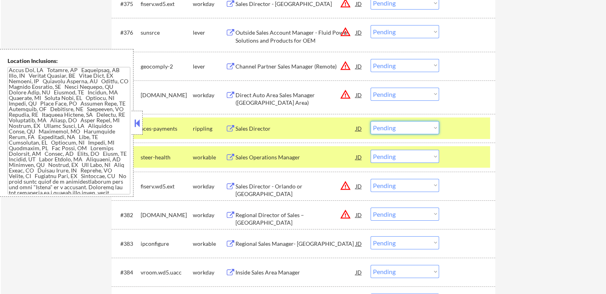
click at [403, 127] on select "Choose an option... Pending Applied Excluded (Questions) Excluded (Expired) Exc…" at bounding box center [404, 127] width 68 height 13
click at [370, 121] on select "Choose an option... Pending Applied Excluded (Questions) Excluded (Expired) Exc…" at bounding box center [404, 127] width 68 height 13
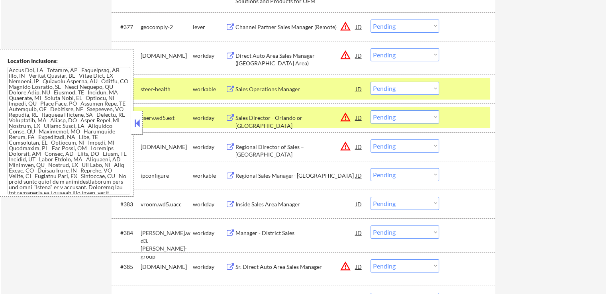
scroll to position [2693, 0]
click at [401, 88] on select "Choose an option... Pending Applied Excluded (Questions) Excluded (Expired) Exc…" at bounding box center [404, 87] width 68 height 13
click at [370, 81] on select "Choose an option... Pending Applied Excluded (Questions) Excluded (Expired) Exc…" at bounding box center [404, 87] width 68 height 13
select select ""pending""
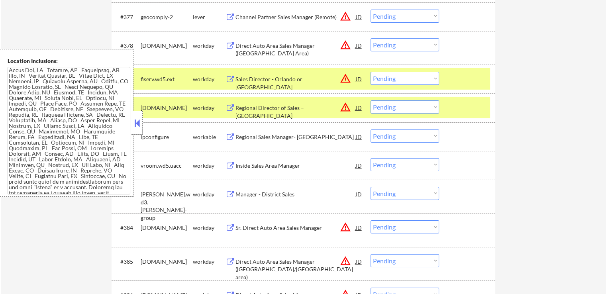
scroll to position [2733, 0]
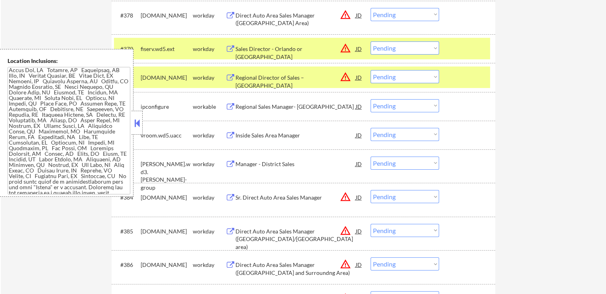
click at [286, 110] on div "Regional Sales Manager- [GEOGRAPHIC_DATA]" at bounding box center [295, 107] width 120 height 8
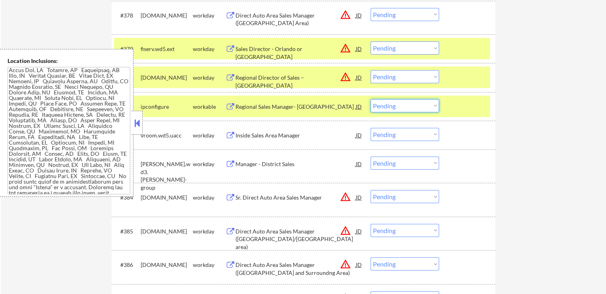
click at [407, 104] on select "Choose an option... Pending Applied Excluded (Questions) Excluded (Expired) Exc…" at bounding box center [404, 105] width 68 height 13
click at [370, 99] on select "Choose an option... Pending Applied Excluded (Questions) Excluded (Expired) Exc…" at bounding box center [404, 105] width 68 height 13
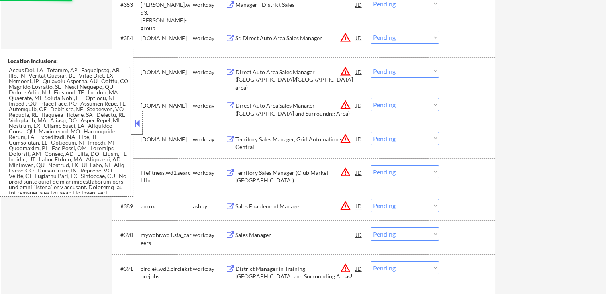
select select ""pending""
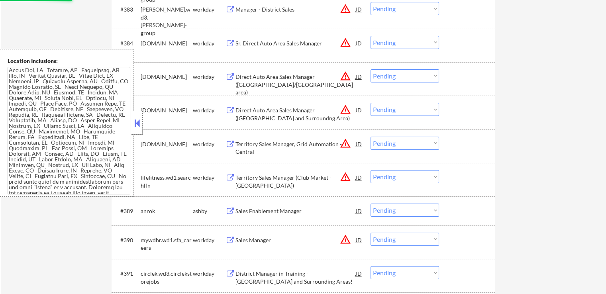
scroll to position [2972, 0]
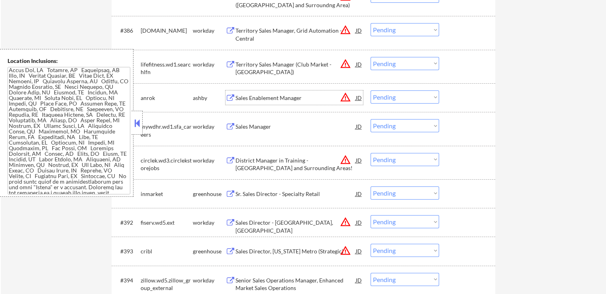
click at [245, 99] on div "Sales Enablement Manager" at bounding box center [295, 98] width 120 height 8
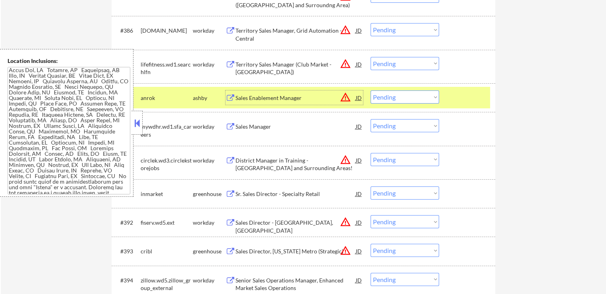
click at [393, 97] on select "Choose an option... Pending Applied Excluded (Questions) Excluded (Expired) Exc…" at bounding box center [404, 96] width 68 height 13
click at [370, 90] on select "Choose an option... Pending Applied Excluded (Questions) Excluded (Expired) Exc…" at bounding box center [404, 96] width 68 height 13
select select ""pending""
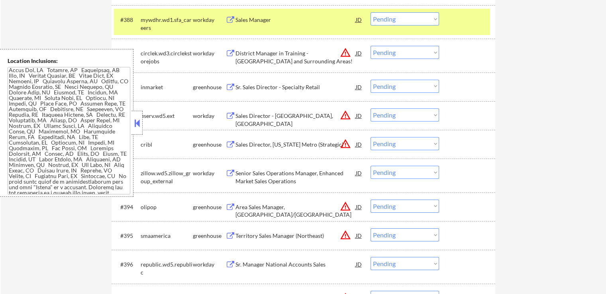
scroll to position [3052, 0]
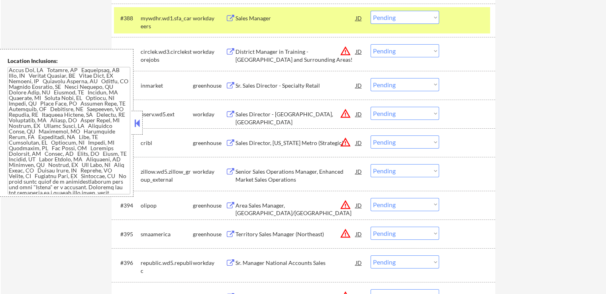
click at [262, 80] on div "Sr. Sales Director - Specialty Retail" at bounding box center [295, 85] width 120 height 14
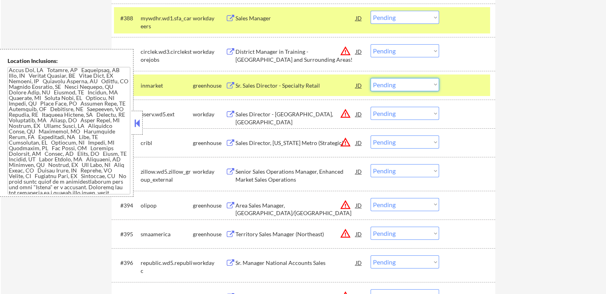
drag, startPoint x: 397, startPoint y: 86, endPoint x: 400, endPoint y: 91, distance: 5.4
click at [397, 86] on select "Choose an option... Pending Applied Excluded (Questions) Excluded (Expired) Exc…" at bounding box center [404, 84] width 68 height 13
click at [370, 78] on select "Choose an option... Pending Applied Excluded (Questions) Excluded (Expired) Exc…" at bounding box center [404, 84] width 68 height 13
select select ""pending""
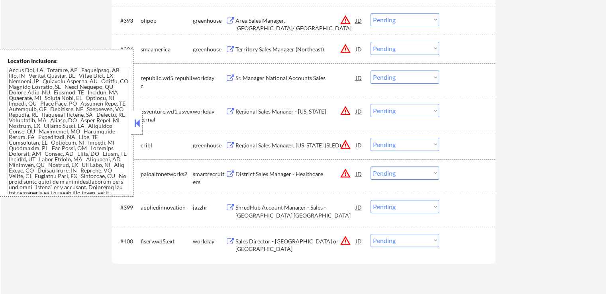
scroll to position [3211, 0]
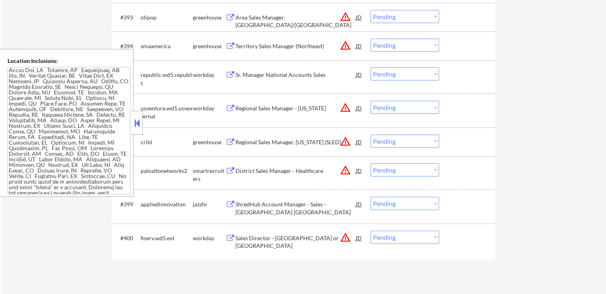
click at [258, 205] on div "ShredHub Account Manager - Sales - [GEOGRAPHIC_DATA] [GEOGRAPHIC_DATA]" at bounding box center [295, 208] width 120 height 16
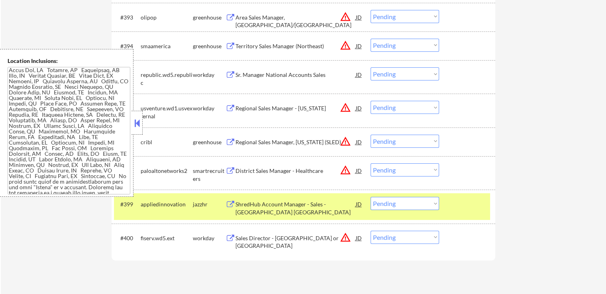
click at [245, 174] on div "District Sales Manager - Healthcare" at bounding box center [295, 171] width 120 height 8
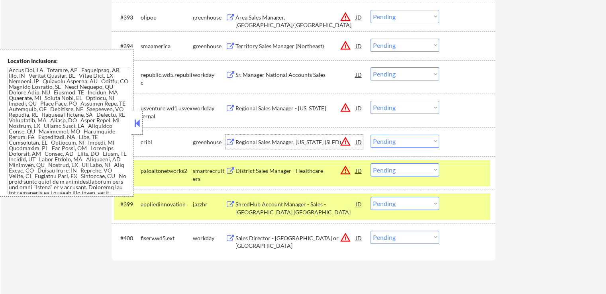
click at [246, 140] on div "Regional Sales Manager, [US_STATE] (SLED)" at bounding box center [295, 142] width 120 height 8
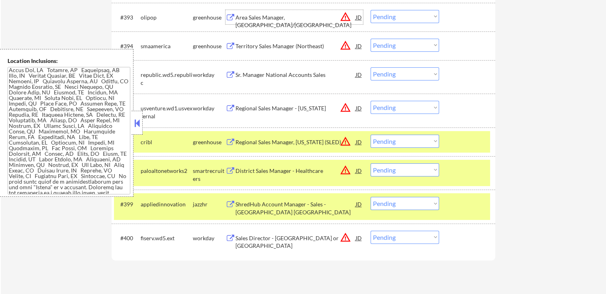
click at [238, 13] on div "Area Sales Manager, [GEOGRAPHIC_DATA]/[GEOGRAPHIC_DATA]" at bounding box center [295, 17] width 120 height 14
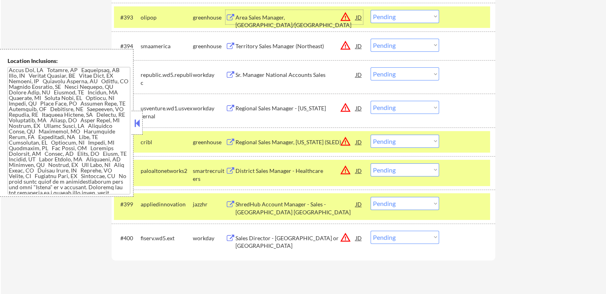
scroll to position [3171, 0]
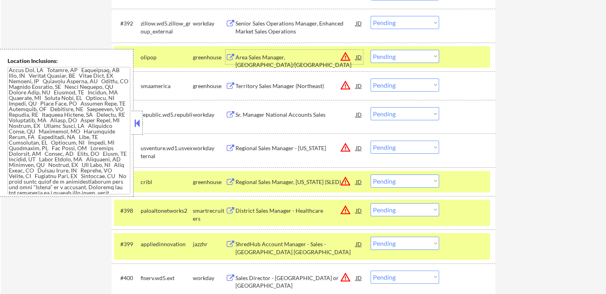
click at [379, 59] on select "Choose an option... Pending Applied Excluded (Questions) Excluded (Expired) Exc…" at bounding box center [404, 56] width 68 height 13
click at [370, 50] on select "Choose an option... Pending Applied Excluded (Questions) Excluded (Expired) Exc…" at bounding box center [404, 56] width 68 height 13
select select ""pending""
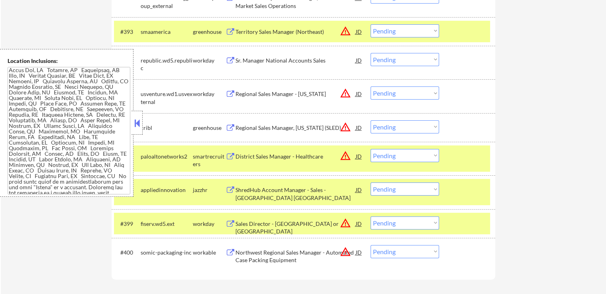
scroll to position [3211, 0]
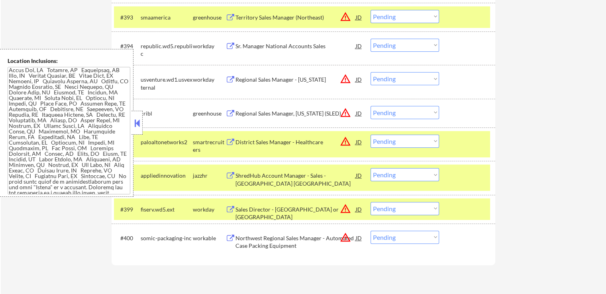
click at [407, 110] on select "Choose an option... Pending Applied Excluded (Questions) Excluded (Expired) Exc…" at bounding box center [404, 112] width 68 height 13
click at [370, 106] on select "Choose an option... Pending Applied Excluded (Questions) Excluded (Expired) Exc…" at bounding box center [404, 112] width 68 height 13
select select ""pending""
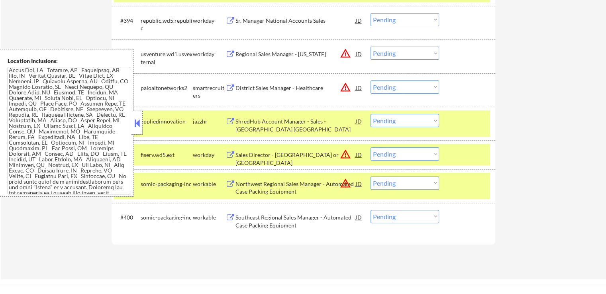
scroll to position [3251, 0]
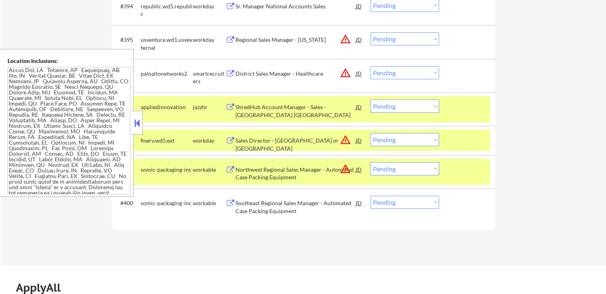
click at [229, 107] on button at bounding box center [230, 108] width 10 height 8
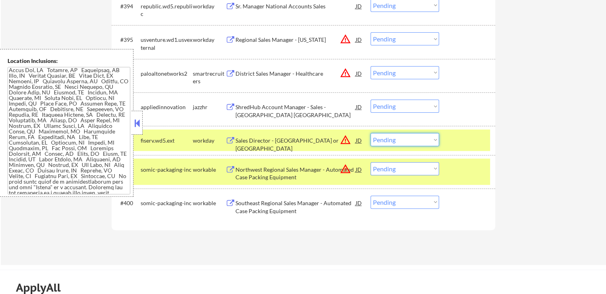
click at [401, 145] on select "Choose an option... Pending Applied Excluded (Questions) Excluded (Expired) Exc…" at bounding box center [404, 139] width 68 height 13
click at [370, 133] on select "Choose an option... Pending Applied Excluded (Questions) Excluded (Expired) Exc…" at bounding box center [404, 139] width 68 height 13
select select ""pending""
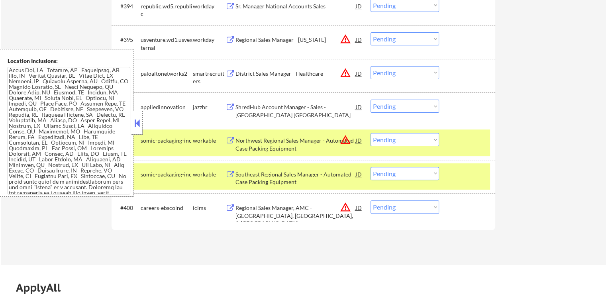
scroll to position [3291, 0]
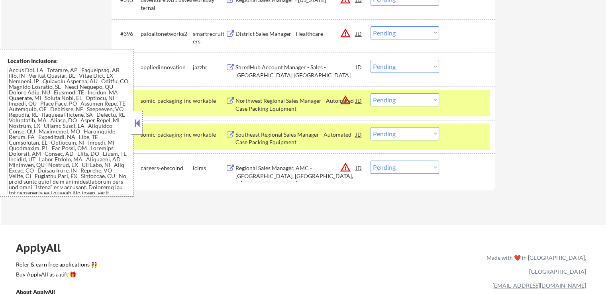
click at [385, 35] on select "Choose an option... Pending Applied Excluded (Questions) Excluded (Expired) Exc…" at bounding box center [404, 32] width 68 height 13
click at [370, 26] on select "Choose an option... Pending Applied Excluded (Questions) Excluded (Expired) Exc…" at bounding box center [404, 32] width 68 height 13
click at [399, 62] on select "Choose an option... Pending Applied Excluded (Questions) Excluded (Expired) Exc…" at bounding box center [404, 66] width 68 height 13
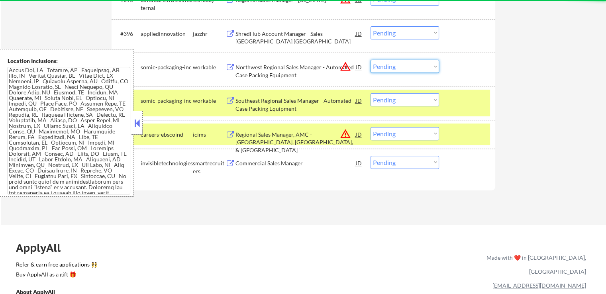
click at [391, 30] on select "Choose an option... Pending Applied Excluded (Questions) Excluded (Expired) Exc…" at bounding box center [404, 32] width 68 height 13
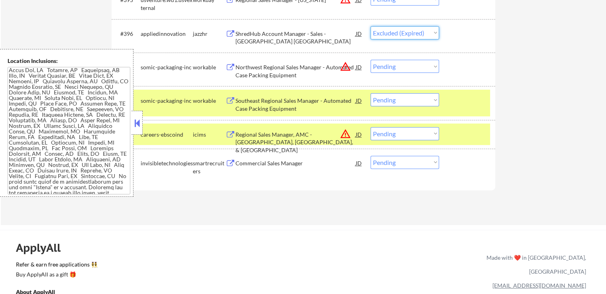
click at [370, 26] on select "Choose an option... Pending Applied Excluded (Questions) Excluded (Expired) Exc…" at bounding box center [404, 32] width 68 height 13
select select ""pending""
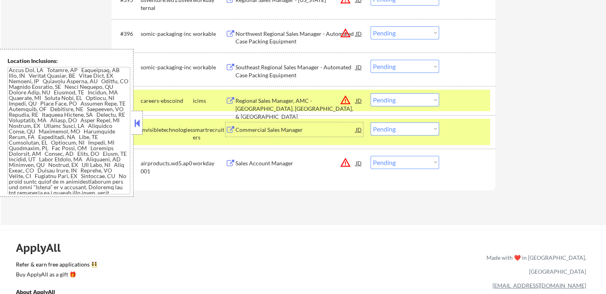
click at [278, 128] on div "Commercial Sales Manager" at bounding box center [295, 130] width 120 height 8
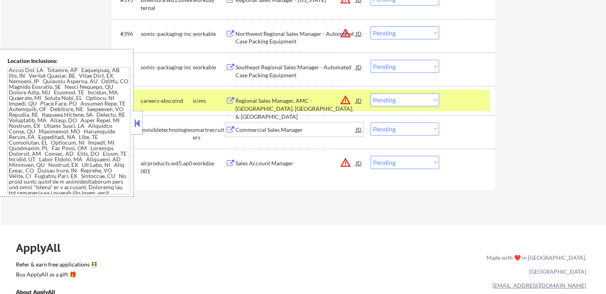
scroll to position [3251, 0]
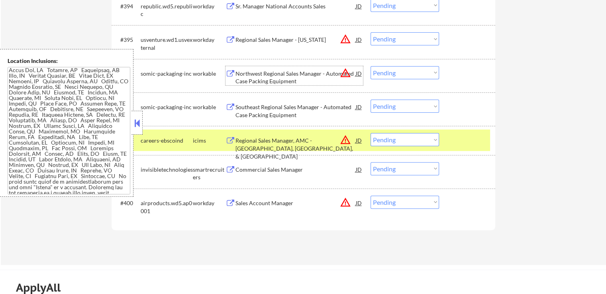
click at [258, 74] on div "Northwest Regional Sales Manager - Automated Case Packing Equipment" at bounding box center [295, 78] width 120 height 16
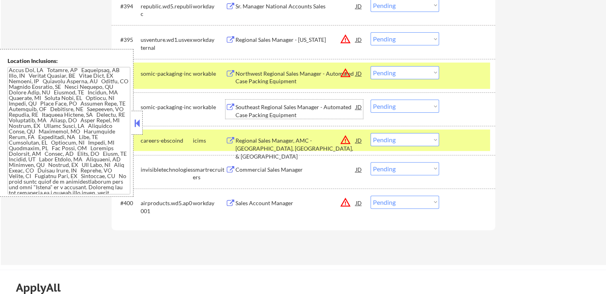
click at [263, 105] on div "Southeast Regional Sales Manager - Automated Case Packing Equipment" at bounding box center [295, 111] width 120 height 16
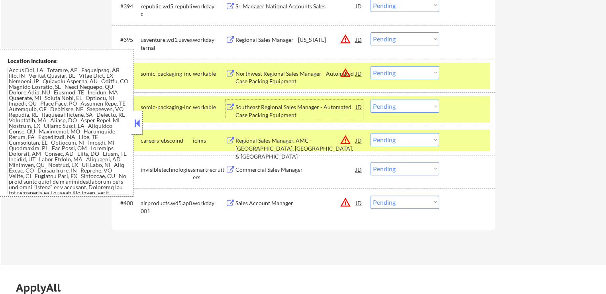
click at [358, 169] on div "JD" at bounding box center [359, 169] width 8 height 14
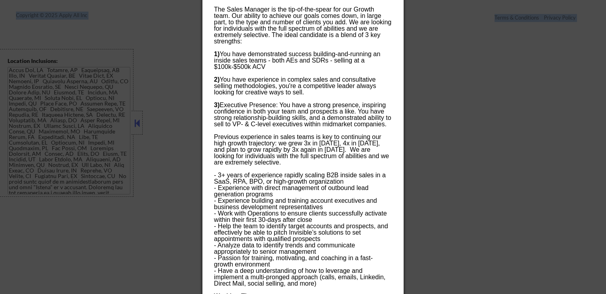
scroll to position [3717, 0]
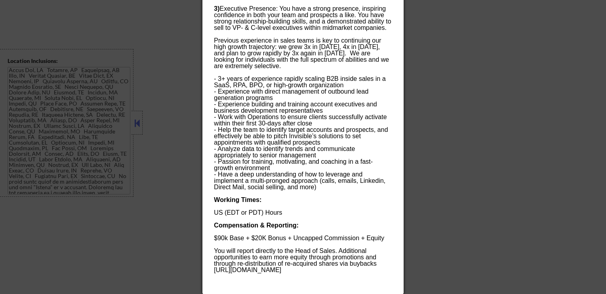
drag, startPoint x: 214, startPoint y: 31, endPoint x: 263, endPoint y: 281, distance: 254.9
copy div "Loremipsum Dolor Sitamet consecteturadipiscing Eli Seddoeius, TE, in UT Laboree…"
click at [461, 99] on div at bounding box center [303, 147] width 606 height 294
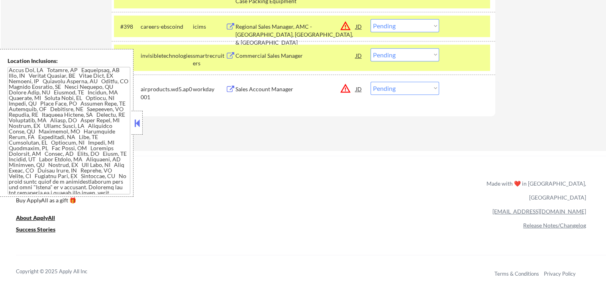
scroll to position [3351, 0]
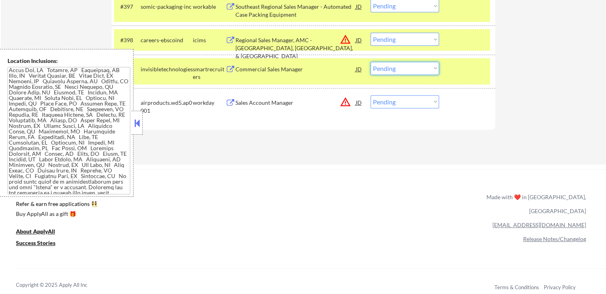
click at [391, 71] on select "Choose an option... Pending Applied Excluded (Questions) Excluded (Expired) Exc…" at bounding box center [404, 68] width 68 height 13
click at [370, 62] on select "Choose an option... Pending Applied Excluded (Questions) Excluded (Expired) Exc…" at bounding box center [404, 68] width 68 height 13
select select ""pending""
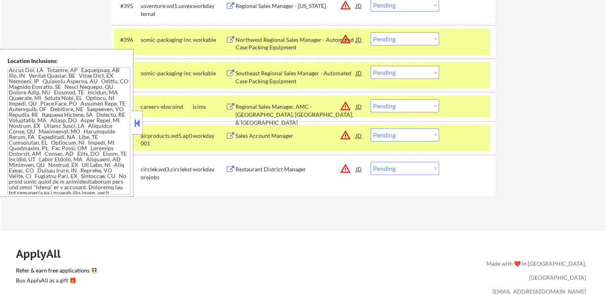
scroll to position [3272, 0]
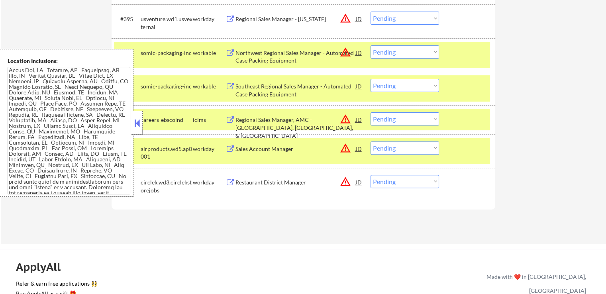
click at [397, 85] on select "Choose an option... Pending Applied Excluded (Questions) Excluded (Expired) Exc…" at bounding box center [404, 85] width 68 height 13
click at [370, 79] on select "Choose an option... Pending Applied Excluded (Questions) Excluded (Expired) Exc…" at bounding box center [404, 85] width 68 height 13
select select ""pending""
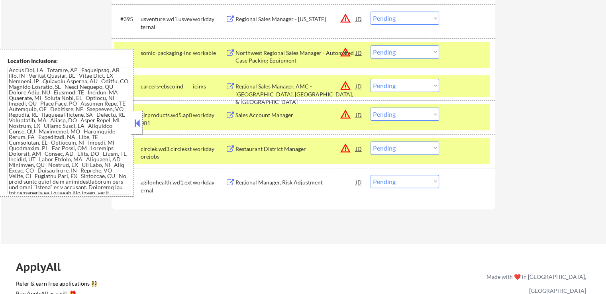
click at [386, 51] on select "Choose an option... Pending Applied Excluded (Questions) Excluded (Expired) Exc…" at bounding box center [404, 51] width 68 height 13
click at [370, 45] on select "Choose an option... Pending Applied Excluded (Questions) Excluded (Expired) Exc…" at bounding box center [404, 51] width 68 height 13
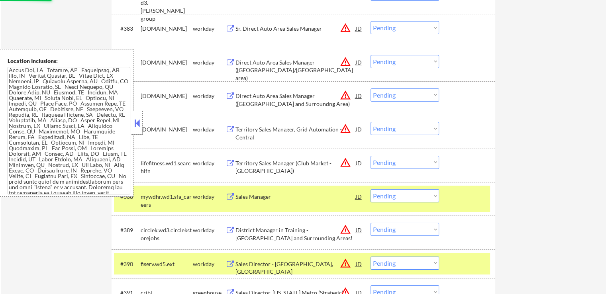
scroll to position [2634, 0]
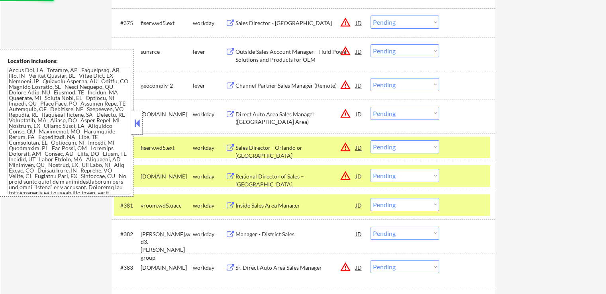
select select ""pending""
drag, startPoint x: 390, startPoint y: 145, endPoint x: 391, endPoint y: 152, distance: 7.0
click at [390, 146] on select "Choose an option... Pending Applied Excluded (Questions) Excluded (Expired) Exc…" at bounding box center [404, 146] width 68 height 13
click at [370, 140] on select "Choose an option... Pending Applied Excluded (Questions) Excluded (Expired) Exc…" at bounding box center [404, 146] width 68 height 13
select select ""pending""
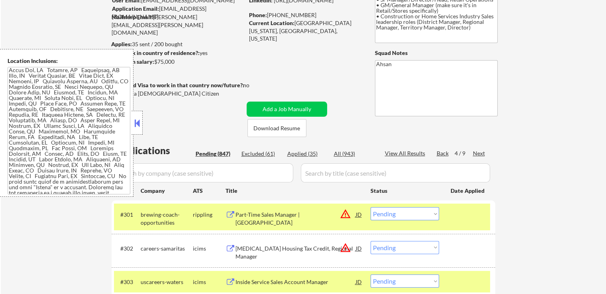
scroll to position [119, 0]
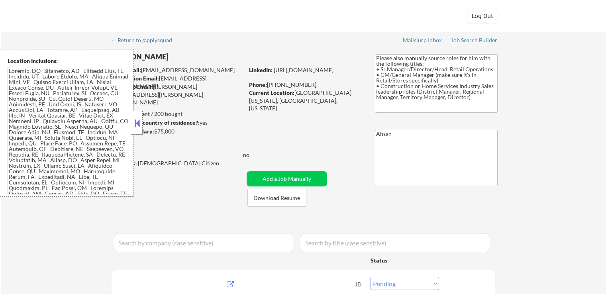
select select ""pending""
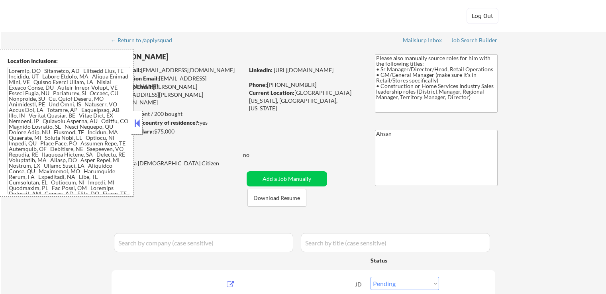
select select ""pending""
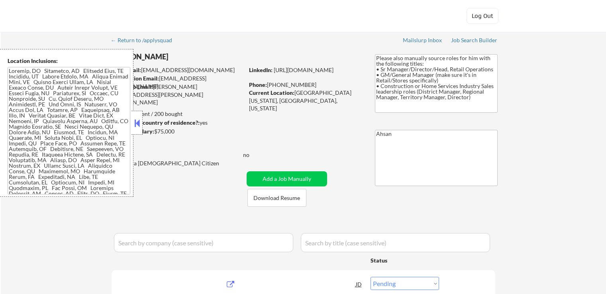
select select ""pending""
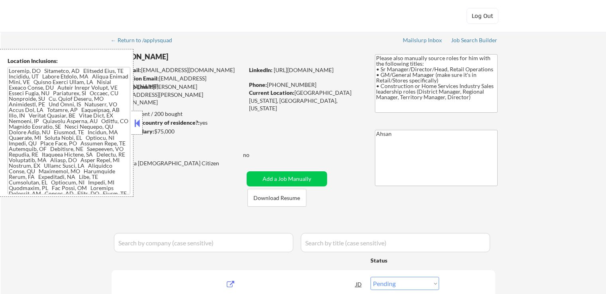
select select ""pending""
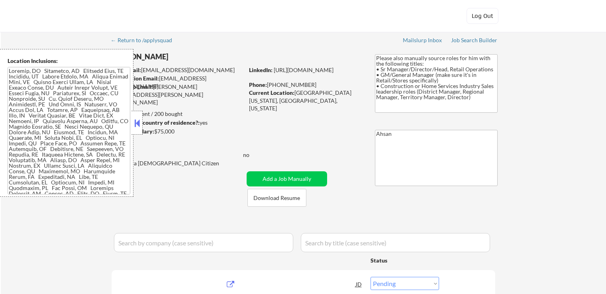
select select ""pending""
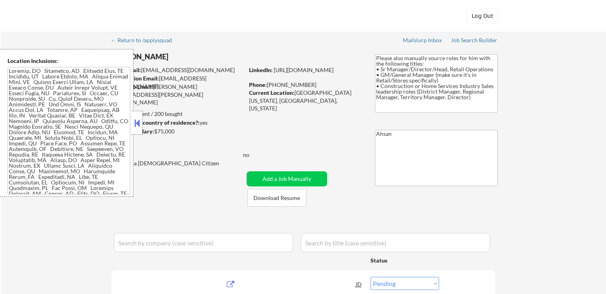
select select ""pending""
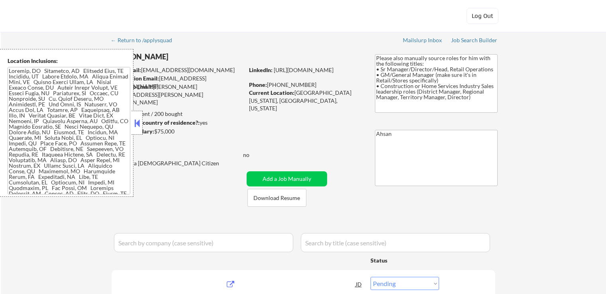
select select ""pending""
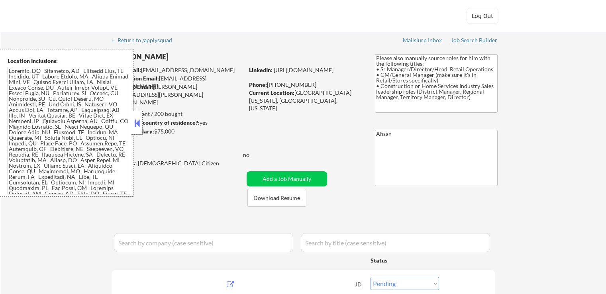
select select ""pending""
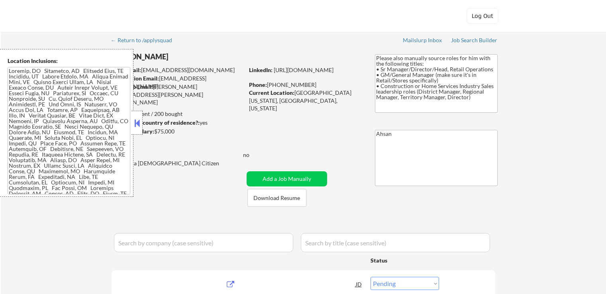
select select ""pending""
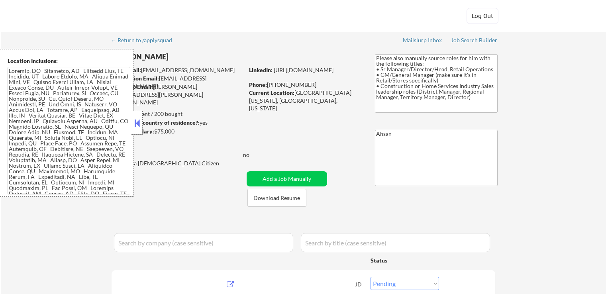
select select ""pending""
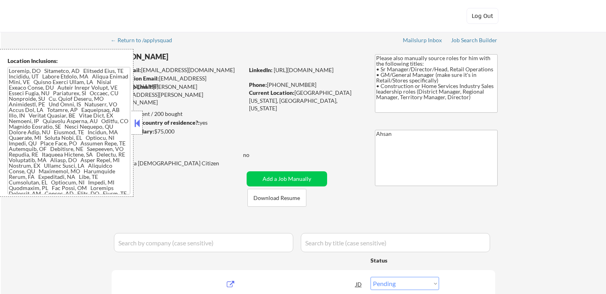
select select ""pending""
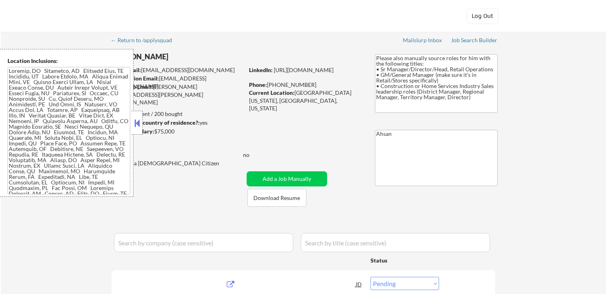
select select ""pending""
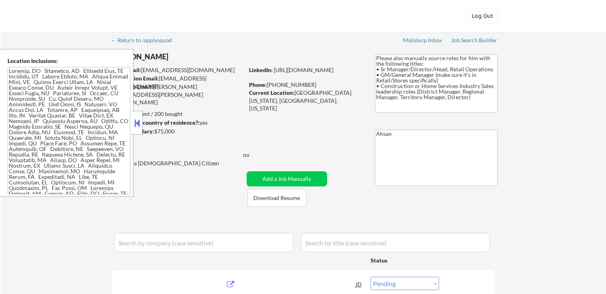
select select ""pending""
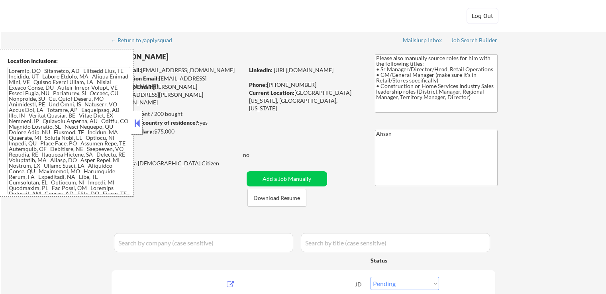
select select ""pending""
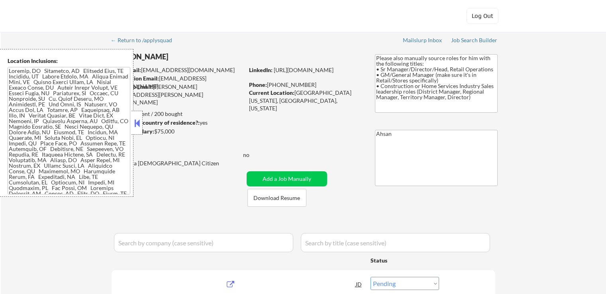
select select ""pending""
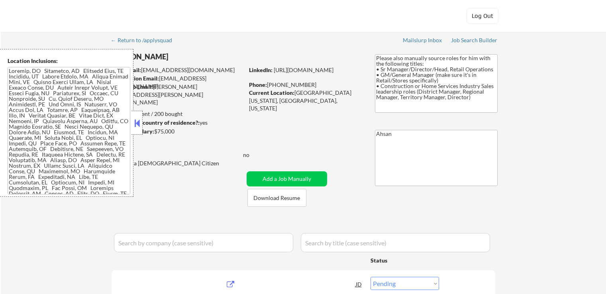
select select ""pending""
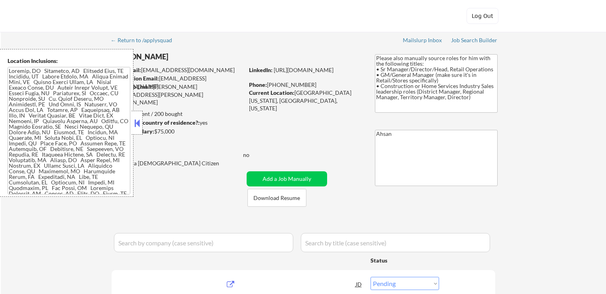
select select ""pending""
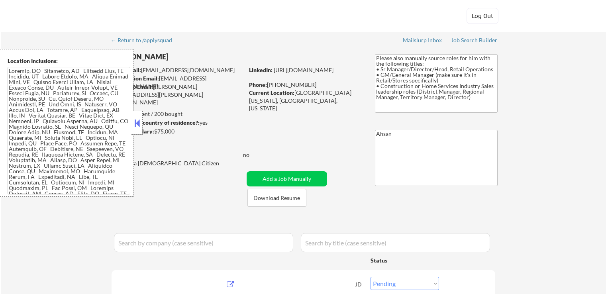
select select ""pending""
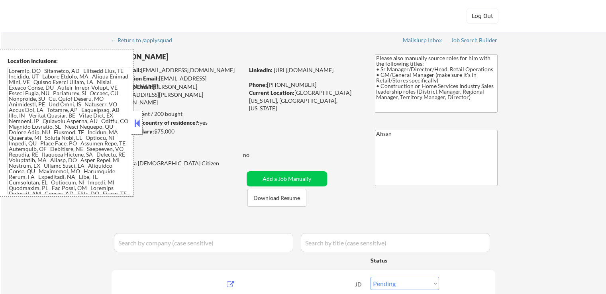
select select ""pending""
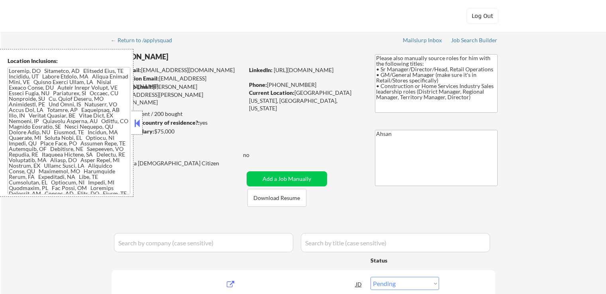
select select ""pending""
